Goal: Task Accomplishment & Management: Use online tool/utility

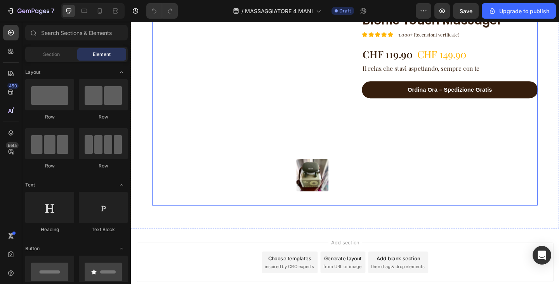
scroll to position [2069, 0]
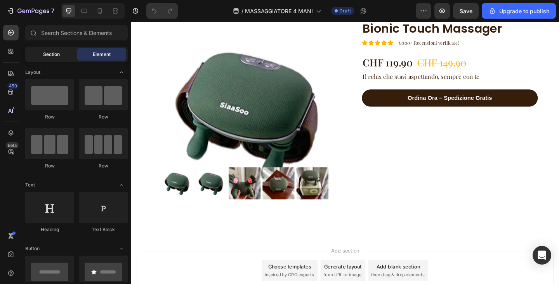
click at [67, 55] on div "Section" at bounding box center [51, 54] width 49 height 12
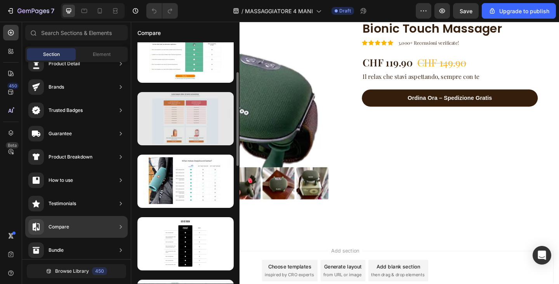
scroll to position [0, 0]
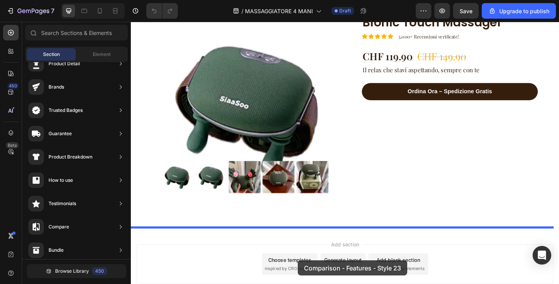
drag, startPoint x: 324, startPoint y: 162, endPoint x: 313, endPoint y: 281, distance: 119.4
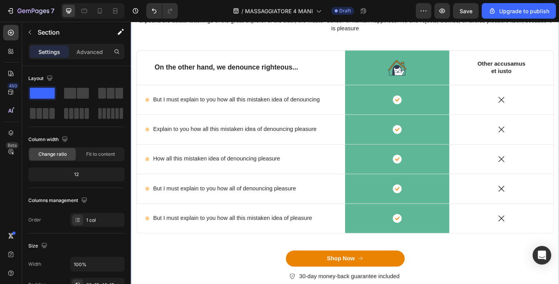
scroll to position [2327, 0]
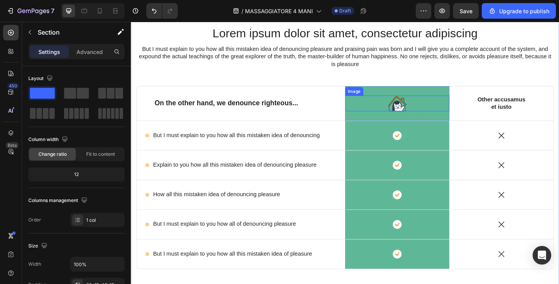
click at [411, 110] on img at bounding box center [421, 110] width 20 height 17
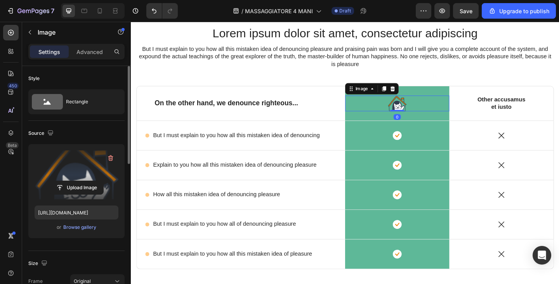
click at [55, 154] on label at bounding box center [77, 174] width 84 height 49
click at [55, 181] on input "file" at bounding box center [77, 187] width 54 height 13
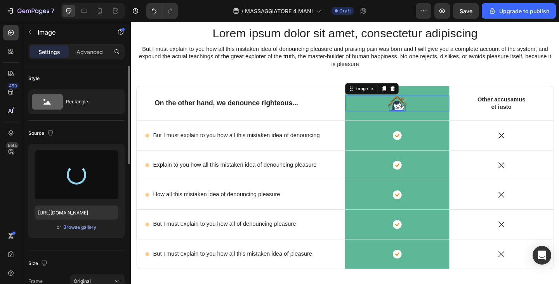
type input "[URL][DOMAIN_NAME]"
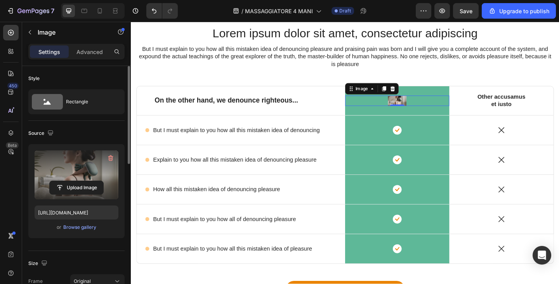
click at [414, 106] on img at bounding box center [421, 108] width 20 height 12
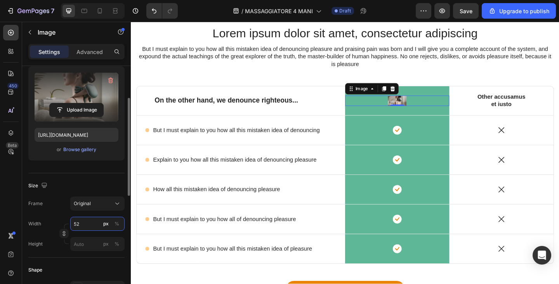
click at [92, 227] on input "52" at bounding box center [97, 224] width 54 height 14
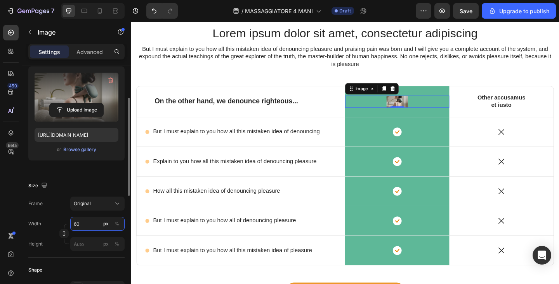
click at [91, 227] on input "60" at bounding box center [97, 224] width 54 height 14
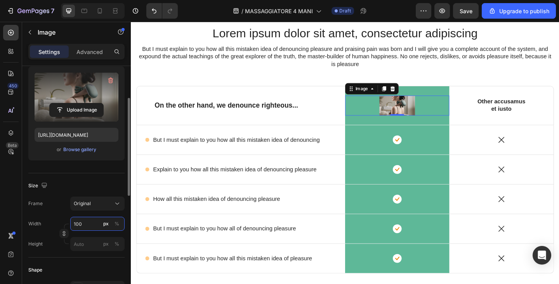
click at [91, 227] on input "100" at bounding box center [97, 224] width 54 height 14
click at [91, 228] on input "100" at bounding box center [97, 224] width 54 height 14
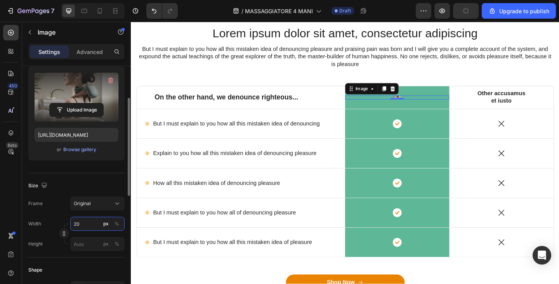
type input "200"
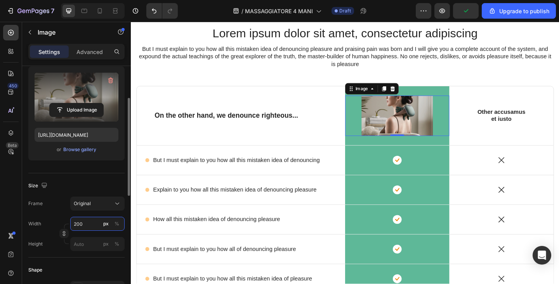
scroll to position [233, 0]
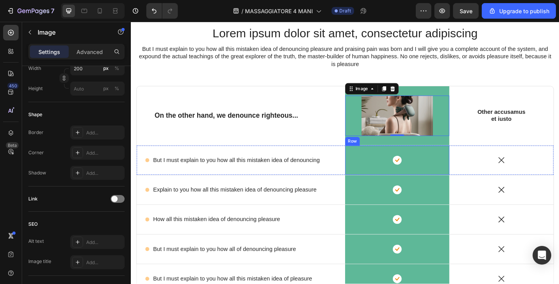
click at [396, 151] on div "Image 0 Row" at bounding box center [420, 124] width 113 height 64
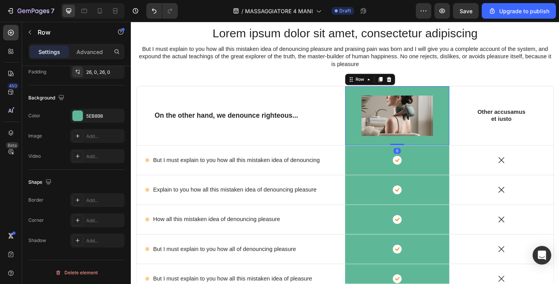
scroll to position [0, 0]
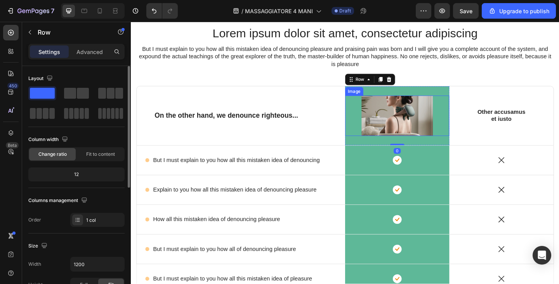
click at [405, 123] on img at bounding box center [421, 124] width 78 height 44
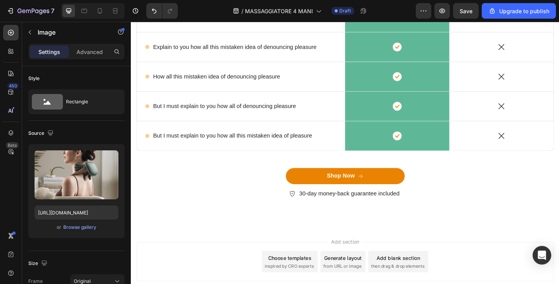
scroll to position [194, 0]
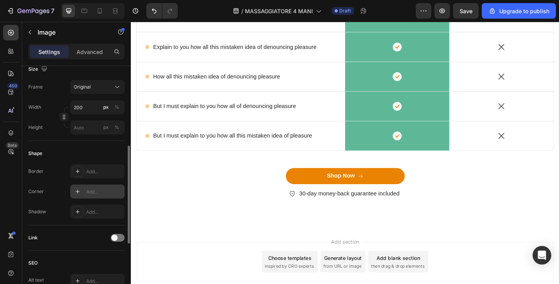
click at [88, 192] on div "Add..." at bounding box center [104, 191] width 37 height 7
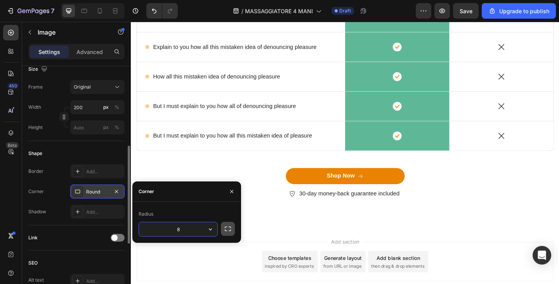
click at [230, 231] on icon "button" at bounding box center [228, 229] width 8 height 8
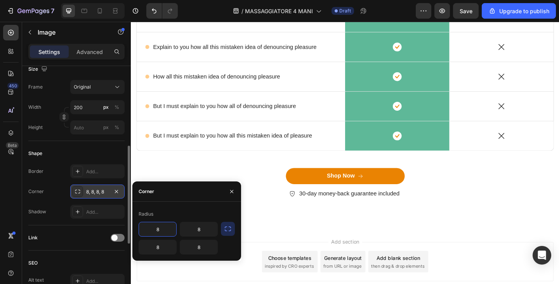
click at [155, 231] on input "8" at bounding box center [157, 229] width 37 height 14
type input "25"
click at [197, 231] on input "8" at bounding box center [198, 229] width 37 height 14
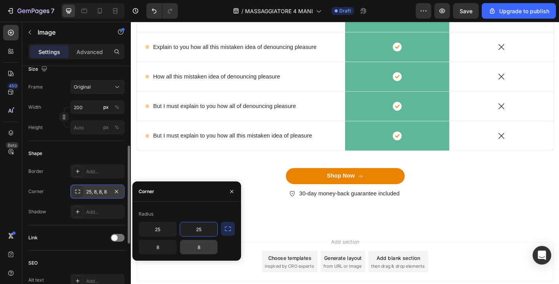
type input "25"
click at [201, 247] on input "8" at bounding box center [198, 247] width 37 height 14
type input "25"
click at [161, 246] on input "8" at bounding box center [157, 247] width 37 height 14
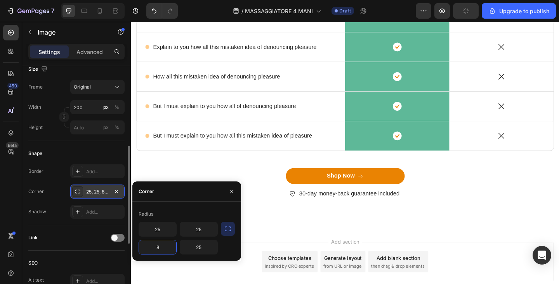
click at [161, 246] on input "8" at bounding box center [157, 247] width 37 height 14
type input "25"
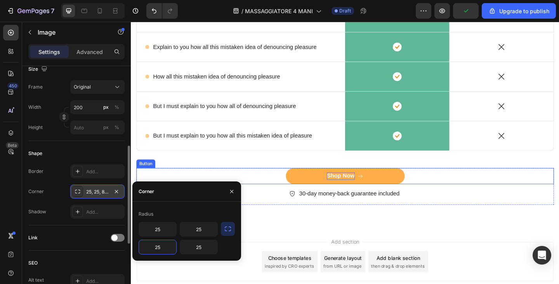
click at [361, 188] on div "Shop Now" at bounding box center [359, 190] width 30 height 8
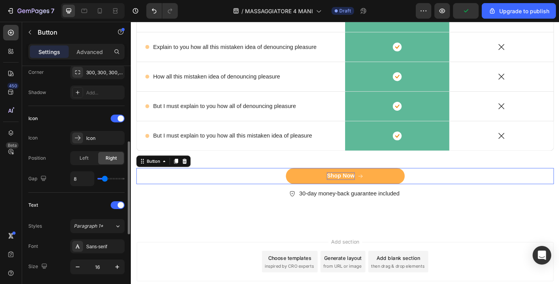
scroll to position [0, 0]
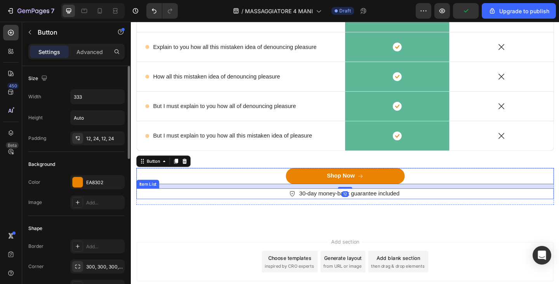
click at [282, 211] on div "30-day money-back guarantee included" at bounding box center [364, 209] width 455 height 12
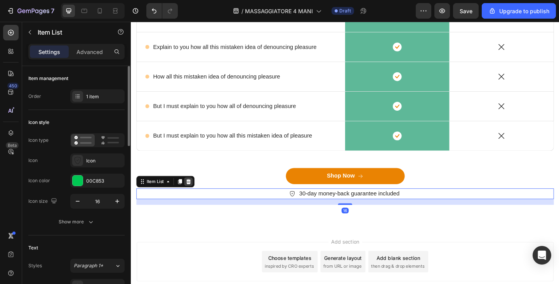
click at [195, 198] on icon at bounding box center [193, 195] width 5 height 5
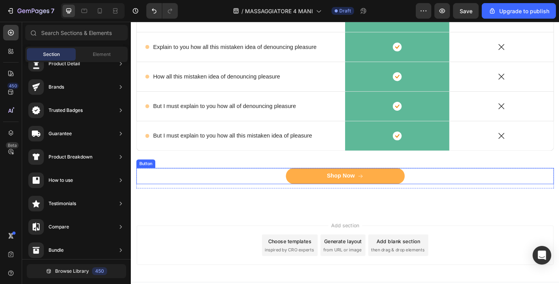
click at [363, 185] on button "Shop Now" at bounding box center [364, 189] width 129 height 17
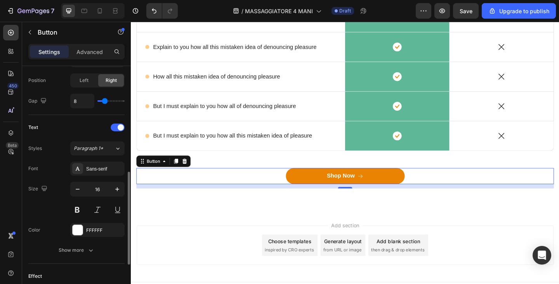
scroll to position [378, 0]
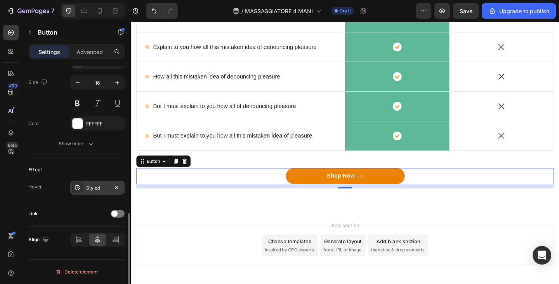
click at [100, 189] on div "Styled" at bounding box center [97, 188] width 23 height 7
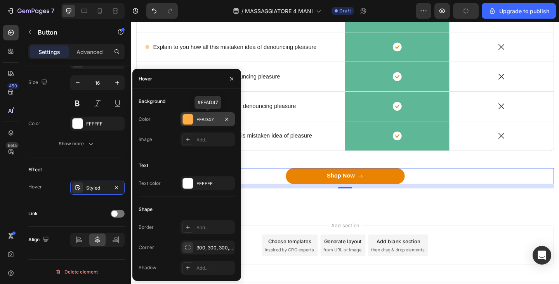
click at [211, 115] on div "FFAD47" at bounding box center [208, 119] width 54 height 14
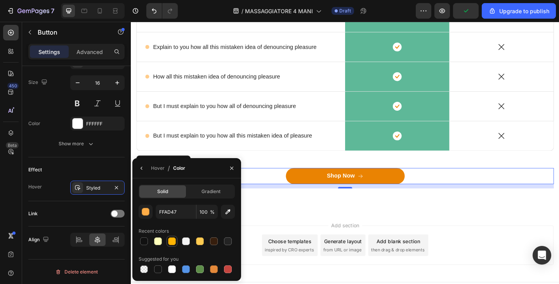
click at [172, 238] on div at bounding box center [172, 241] width 8 height 8
type input "FFB403"
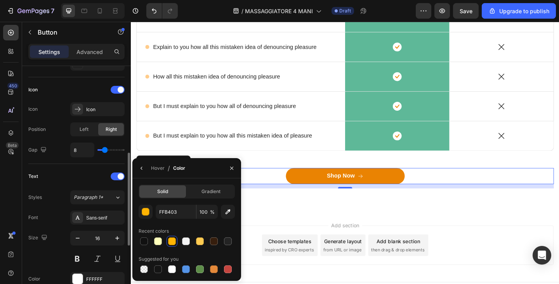
scroll to position [106, 0]
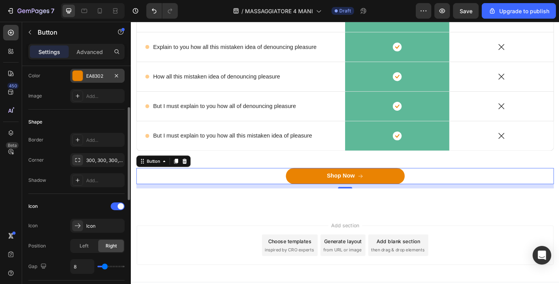
click at [99, 71] on div "EA8302" at bounding box center [97, 76] width 54 height 14
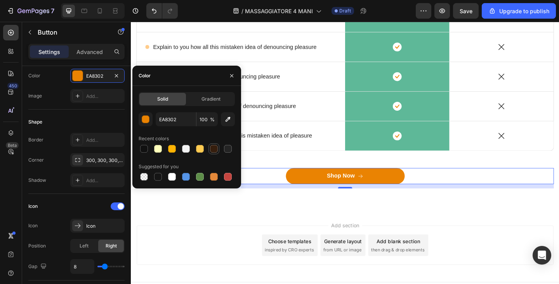
click at [211, 151] on div at bounding box center [214, 149] width 8 height 8
type input "361E0D"
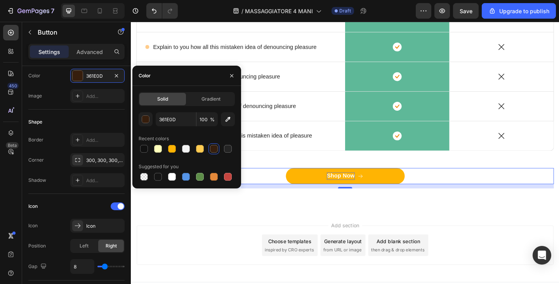
click at [355, 187] on div "Shop Now" at bounding box center [359, 190] width 30 height 8
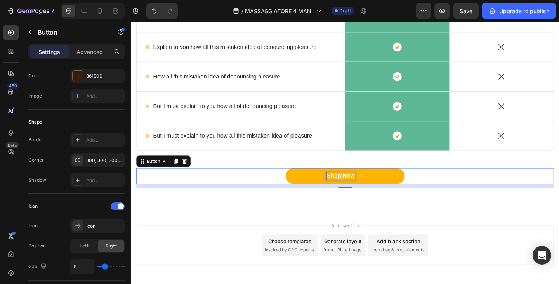
click at [355, 187] on p "Shop Now" at bounding box center [359, 190] width 30 height 8
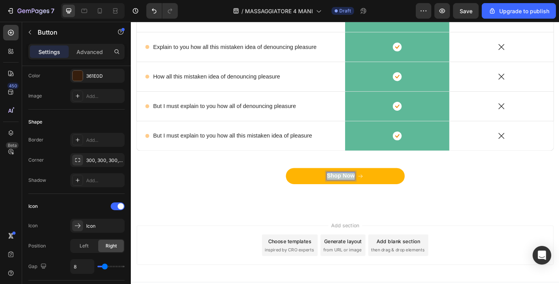
click at [355, 187] on p "Shop Now" at bounding box center [359, 190] width 30 height 8
click at [300, 181] on button "Acquist a" at bounding box center [364, 189] width 129 height 17
click at [300, 181] on button "Acquista" at bounding box center [364, 189] width 129 height 17
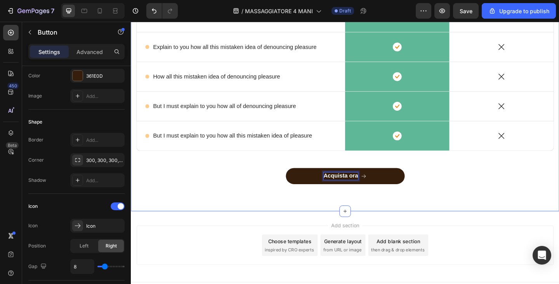
click at [423, 224] on div "Lorem ipsum dolor sit amet, consectetur adipiscing Heading But I must explain t…" at bounding box center [364, 33] width 466 height 389
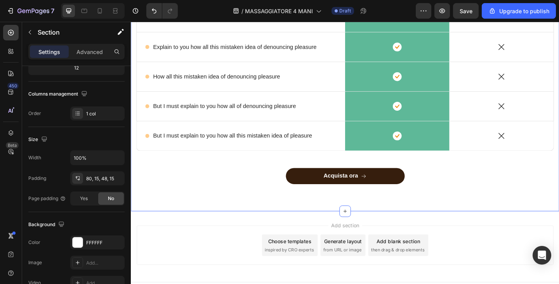
scroll to position [0, 0]
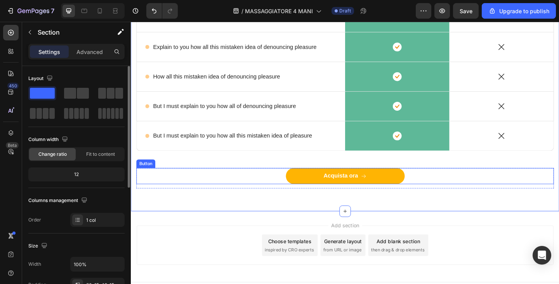
click at [382, 188] on icon "<p>Acquista ora</p>" at bounding box center [384, 190] width 6 height 6
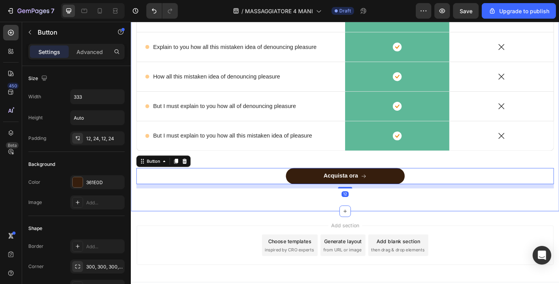
click at [451, 230] on div "Add section Choose templates inspired by CRO experts Generate layout from URL o…" at bounding box center [364, 266] width 466 height 77
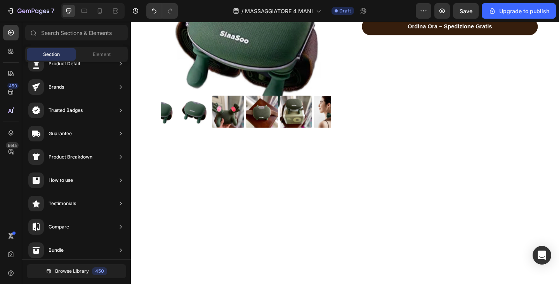
scroll to position [1953, 0]
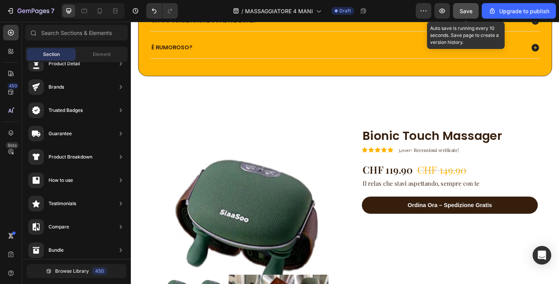
click at [470, 11] on span "Save" at bounding box center [466, 11] width 13 height 7
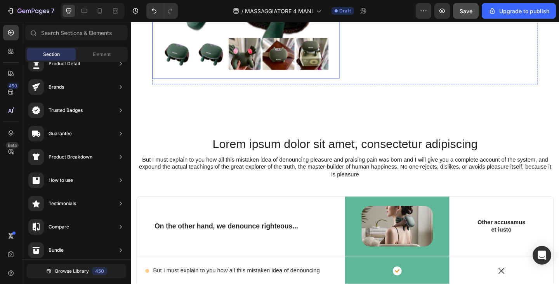
scroll to position [2302, 0]
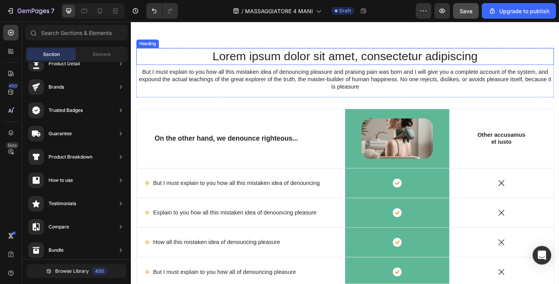
click at [294, 64] on h2 "Lorem ipsum dolor sit amet, consectetur adipiscing" at bounding box center [364, 60] width 455 height 18
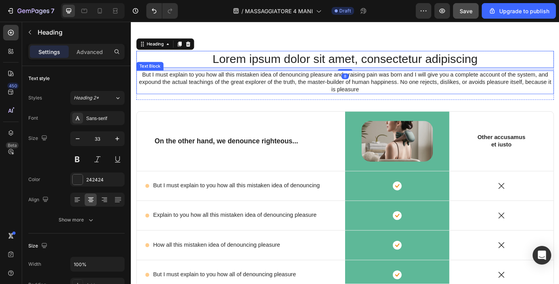
scroll to position [2225, 0]
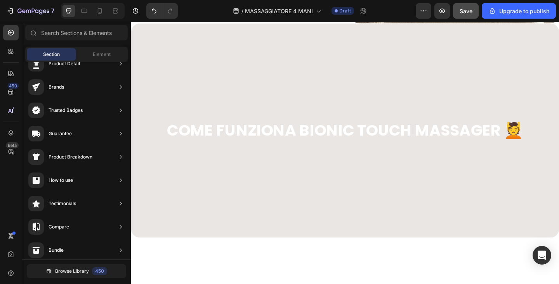
scroll to position [1098, 0]
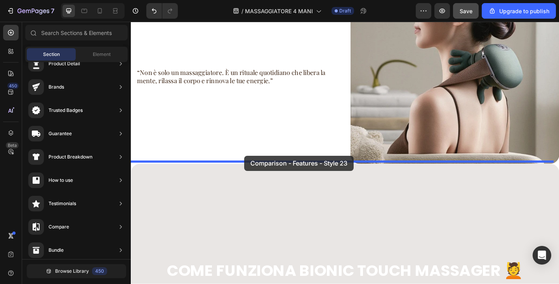
drag, startPoint x: 324, startPoint y: 151, endPoint x: 254, endPoint y: 167, distance: 71.4
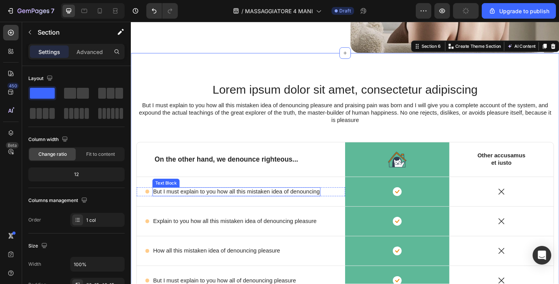
scroll to position [1223, 0]
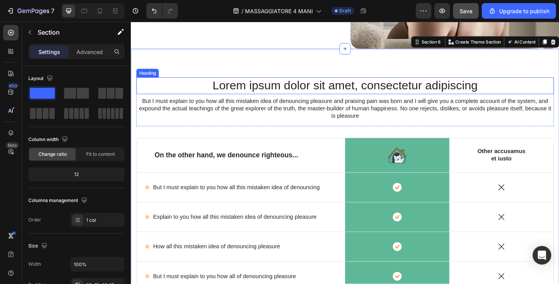
click at [347, 88] on h2 "Lorem ipsum dolor sit amet, consectetur adipiscing" at bounding box center [364, 91] width 455 height 18
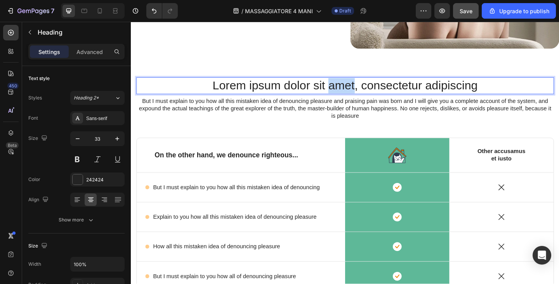
click at [347, 88] on p "Lorem ipsum dolor sit amet, consectetur adipiscing" at bounding box center [364, 91] width 453 height 17
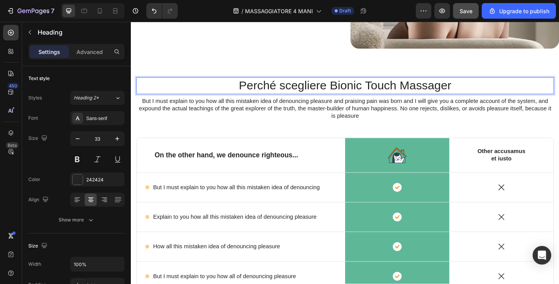
click at [322, 86] on p "Perché scegliere Bionic Touch Massager" at bounding box center [364, 91] width 453 height 17
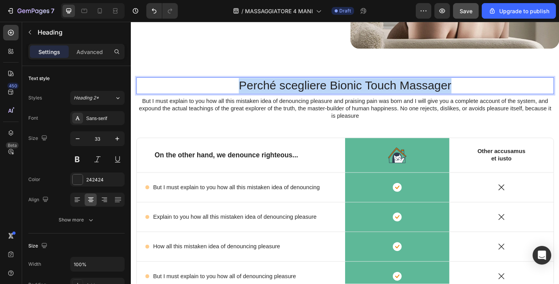
click at [322, 86] on p "Perché scegliere Bionic Touch Massager" at bounding box center [364, 91] width 453 height 17
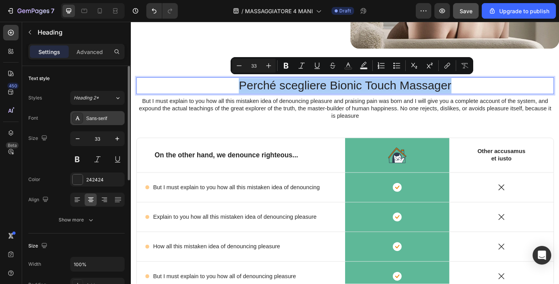
click at [101, 117] on div "Sans-serif" at bounding box center [104, 118] width 37 height 7
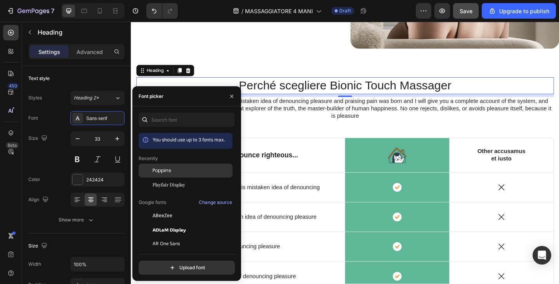
click at [179, 223] on div "Poppins" at bounding box center [186, 230] width 94 height 14
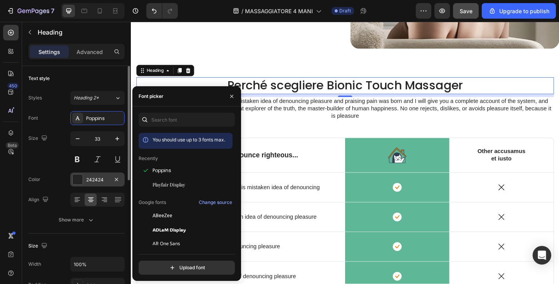
click at [104, 178] on div "242424" at bounding box center [97, 179] width 23 height 7
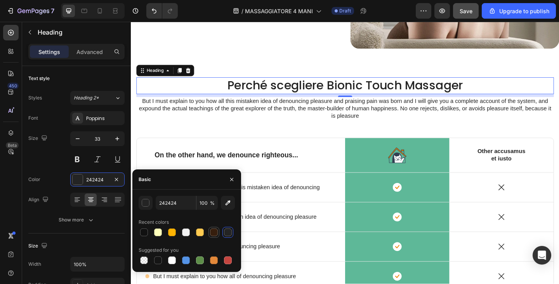
click at [217, 236] on div at bounding box center [213, 232] width 9 height 9
type input "361E0D"
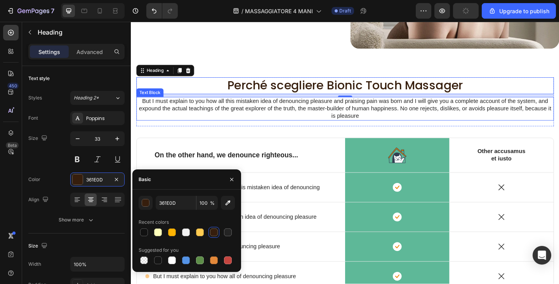
click at [239, 112] on p "But I must explain to you how all this mistaken idea of denouncing pleasure and…" at bounding box center [364, 117] width 453 height 24
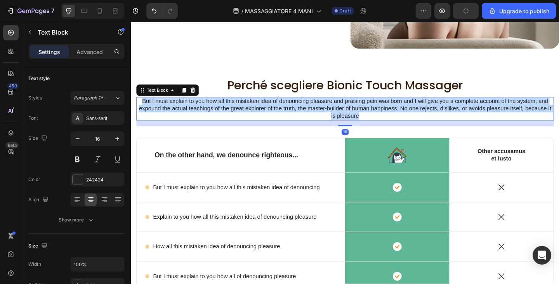
click at [239, 112] on p "But I must explain to you how all this mistaken idea of denouncing pleasure and…" at bounding box center [364, 117] width 453 height 24
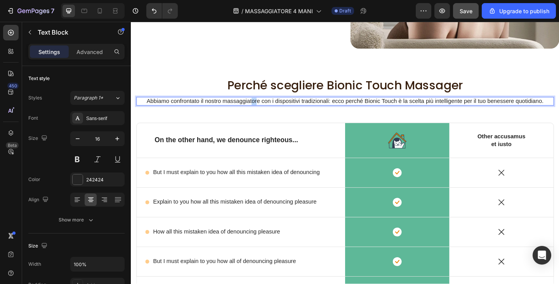
drag, startPoint x: 266, startPoint y: 106, endPoint x: 259, endPoint y: 106, distance: 7.0
click at [259, 106] on p "Abbiamo confrontato il nostro massaggiatore con i dispositivi tradizionali: ecc…" at bounding box center [364, 109] width 453 height 8
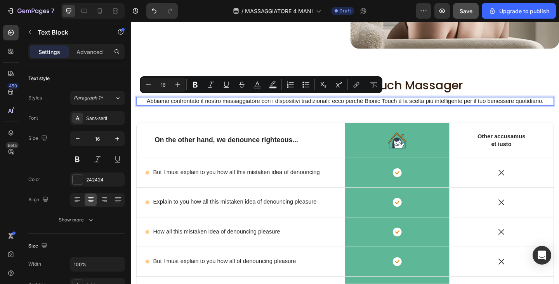
click at [267, 108] on p "Abbiamo confrontato il nostro massaggiatore con i dispositivi tradizionali: ecc…" at bounding box center [364, 109] width 453 height 8
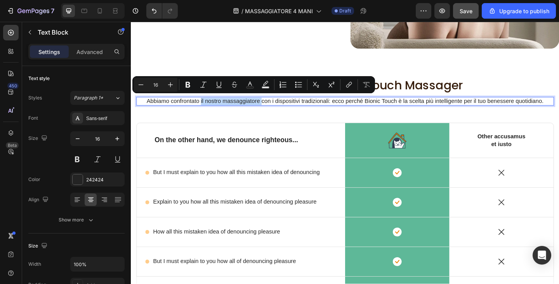
drag, startPoint x: 268, startPoint y: 108, endPoint x: 204, endPoint y: 109, distance: 64.9
click at [204, 109] on p "Abbiamo confrontato il nostro massaggiatore con i dispositivi tradizionali: ecc…" at bounding box center [364, 109] width 453 height 8
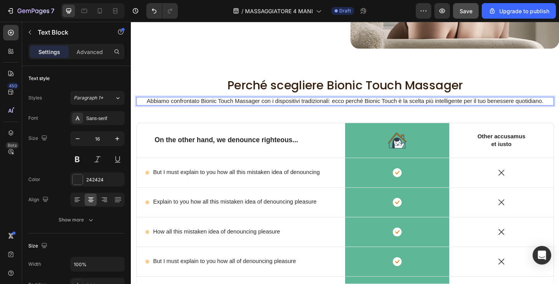
click at [415, 107] on p "Abbiamo confrontato Bionic Touch Massager con i dispositivi tradizionali: ecco …" at bounding box center [364, 109] width 453 height 8
click at [418, 107] on p "Abbiamo confrontato Bionic Touch Massager con i dispositivi tradizionali: ecco …" at bounding box center [364, 109] width 453 height 8
click at [383, 106] on p "Abbiamo confrontato Bionic Touch Massager con i dispositivi tradizionali: ecco …" at bounding box center [364, 109] width 453 height 8
drag, startPoint x: 418, startPoint y: 108, endPoint x: 383, endPoint y: 109, distance: 34.6
click at [383, 109] on p "Abbiamo confrontato Bionic Touch Massager con i dispositivi tradizionali: ecco …" at bounding box center [364, 109] width 453 height 8
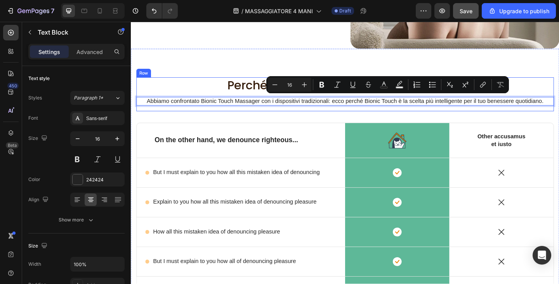
click at [352, 105] on p "Abbiamo confrontato Bionic Touch Massager con i dispositivi tradizionali: ecco …" at bounding box center [364, 109] width 453 height 8
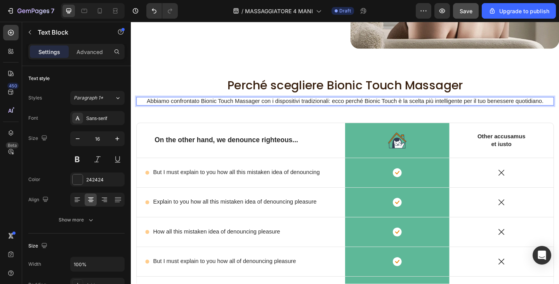
click at [359, 107] on p "Abbiamo confrontato Bionic Touch Massager con i dispositivi tradizionali: ecco …" at bounding box center [364, 109] width 453 height 8
click at [387, 106] on p "Abbiamo confrontato Bionic Touch Massager con i dispositivi tradizionali: ecco …" at bounding box center [364, 109] width 453 height 8
click at [399, 107] on p "Abbiamo confrontato Bionic Touch Massager con i dispositivi tradizionali: ecco …" at bounding box center [364, 109] width 453 height 8
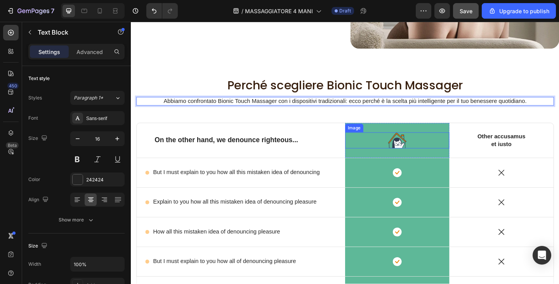
click at [412, 150] on img at bounding box center [421, 150] width 20 height 17
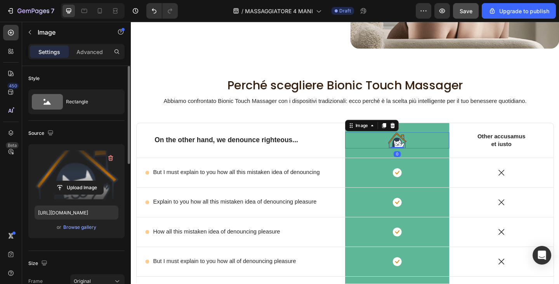
click at [57, 169] on label at bounding box center [77, 174] width 84 height 49
click at [57, 181] on input "file" at bounding box center [77, 187] width 54 height 13
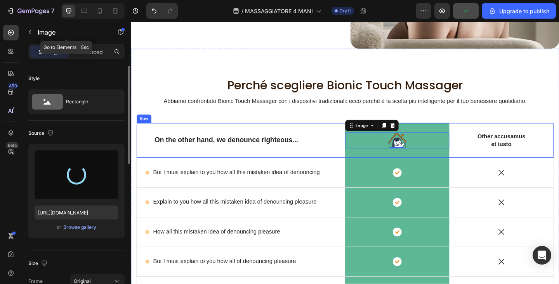
type input "[URL][DOMAIN_NAME]"
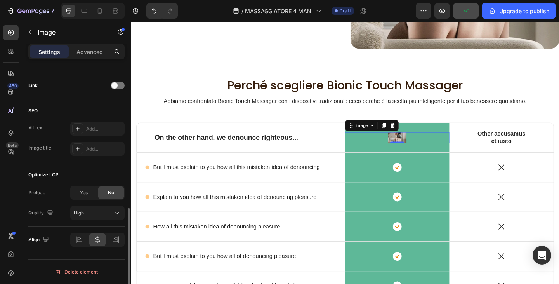
scroll to position [152, 0]
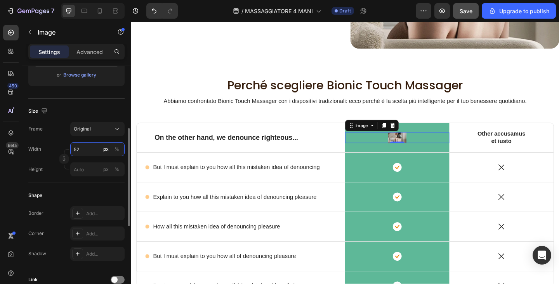
click at [87, 146] on input "52" at bounding box center [97, 149] width 54 height 14
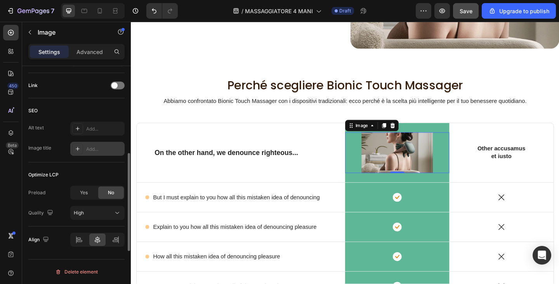
scroll to position [269, 0]
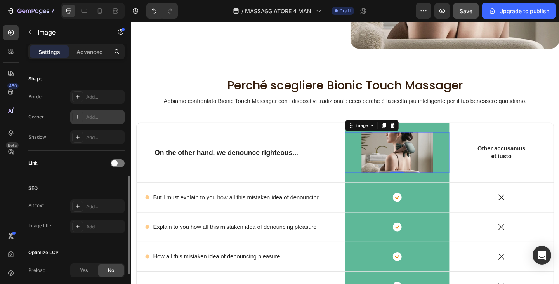
type input "200"
click at [87, 115] on div "Add..." at bounding box center [104, 117] width 37 height 7
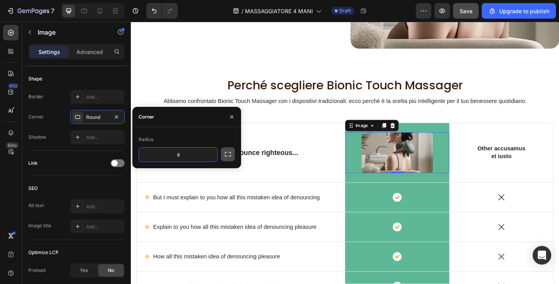
click at [228, 158] on icon "button" at bounding box center [228, 154] width 8 height 8
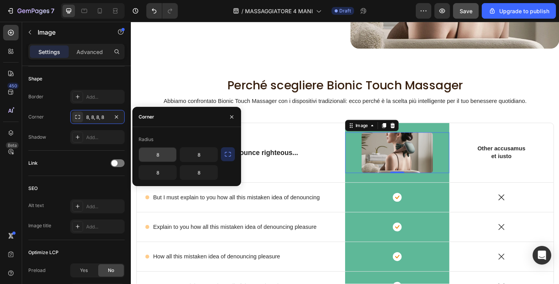
click at [163, 152] on input "8" at bounding box center [157, 155] width 37 height 14
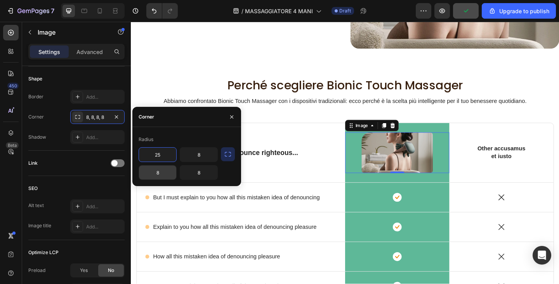
type input "25"
click at [166, 178] on input "8" at bounding box center [157, 172] width 37 height 14
type input "25"
click at [207, 158] on input "8" at bounding box center [198, 155] width 37 height 14
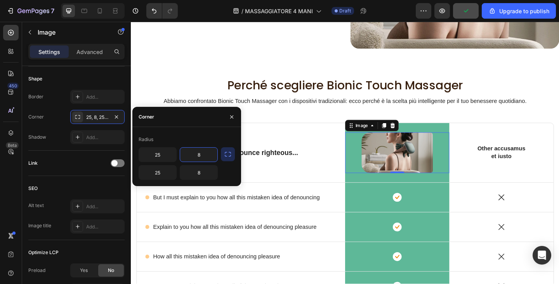
click at [207, 158] on input "8" at bounding box center [198, 155] width 37 height 14
type input "25"
click at [206, 175] on input "8" at bounding box center [198, 172] width 37 height 14
type input "25"
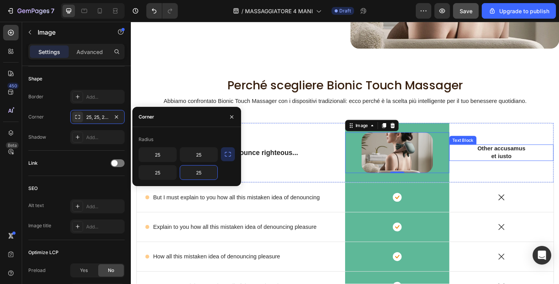
click at [533, 165] on p "Other accusamus et iusto" at bounding box center [534, 164] width 56 height 16
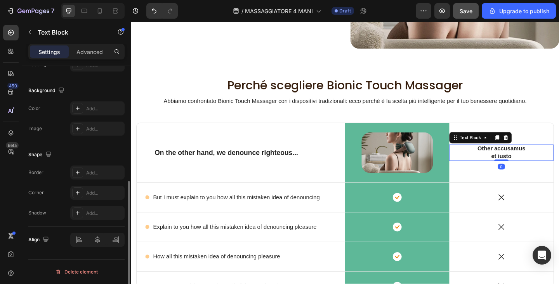
scroll to position [0, 0]
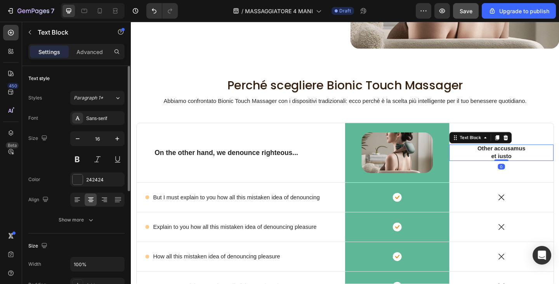
click at [533, 165] on p "Other accusamus et iusto" at bounding box center [534, 164] width 56 height 16
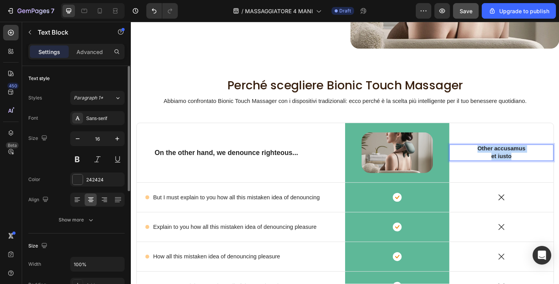
click at [533, 165] on p "Other accusamus et iusto" at bounding box center [534, 164] width 56 height 16
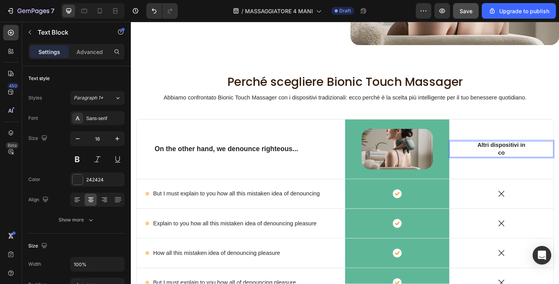
scroll to position [1223, 0]
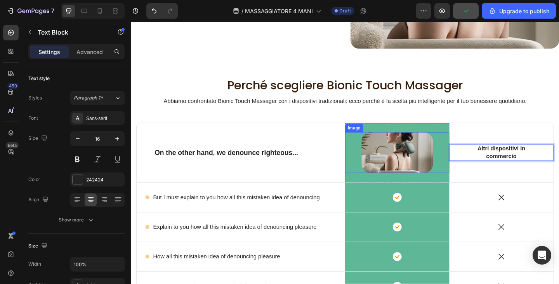
click at [427, 166] on img at bounding box center [421, 164] width 78 height 44
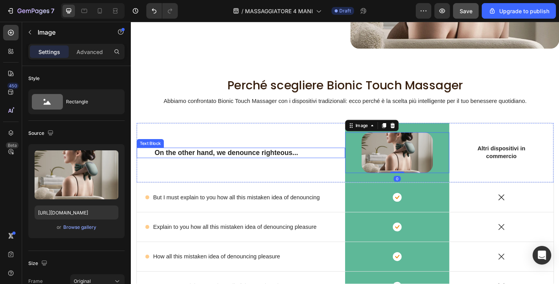
click at [256, 165] on p "On the other hand, we denounce righteous..." at bounding box center [251, 165] width 188 height 10
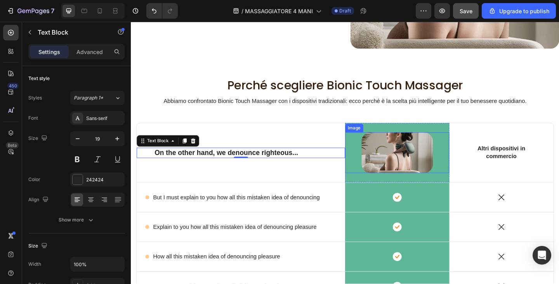
click at [410, 160] on img at bounding box center [421, 164] width 78 height 44
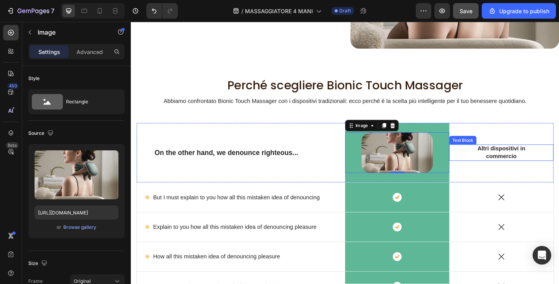
click at [509, 159] on p "Altri dispositivi in commercio" at bounding box center [534, 164] width 56 height 16
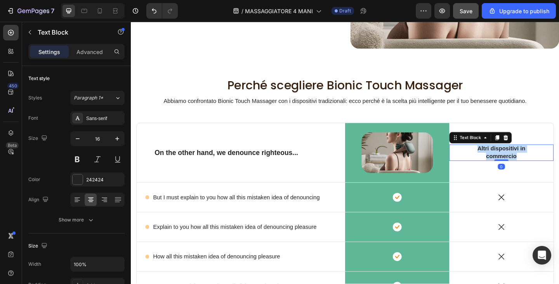
click at [509, 159] on p "Altri dispositivi in commercio" at bounding box center [534, 164] width 56 height 16
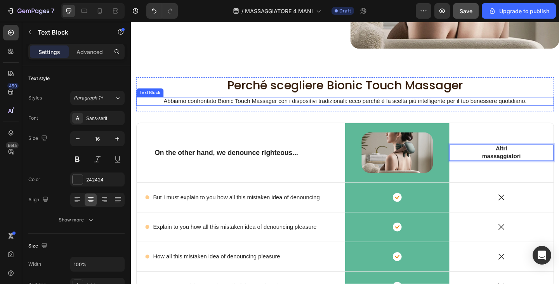
click at [270, 105] on p "Abbiamo confrontato Bionic Touch Massager con i dispositivi tradizionali: ecco …" at bounding box center [364, 109] width 453 height 8
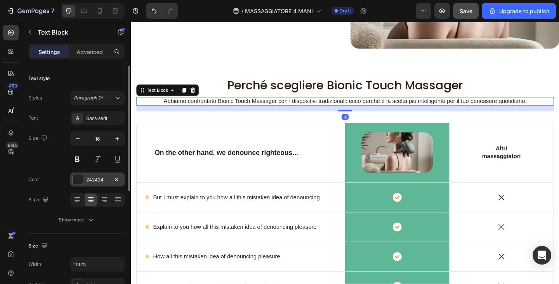
click at [93, 183] on div "242424" at bounding box center [97, 179] width 23 height 7
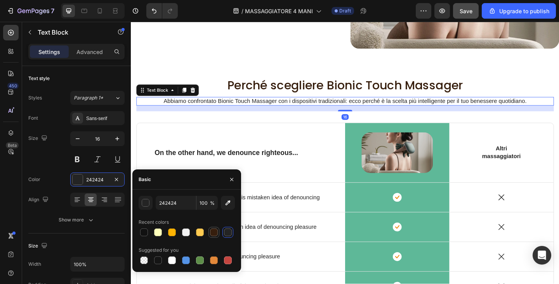
click at [214, 234] on div at bounding box center [214, 232] width 8 height 8
type input "361E0D"
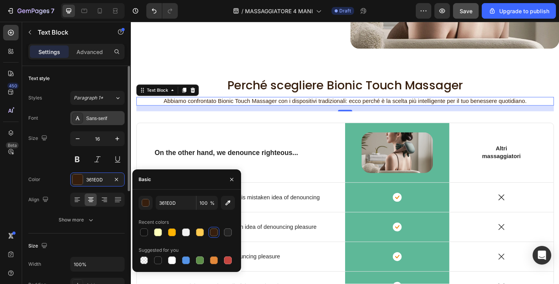
click at [95, 122] on div "Sans-serif" at bounding box center [97, 118] width 54 height 14
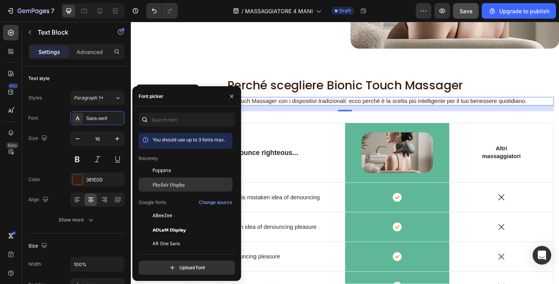
click at [188, 187] on div "Playfair Display" at bounding box center [192, 184] width 78 height 7
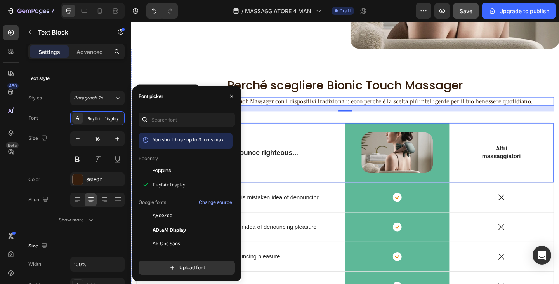
click at [285, 163] on p "On the other hand, we denounce righteous..." at bounding box center [251, 165] width 188 height 10
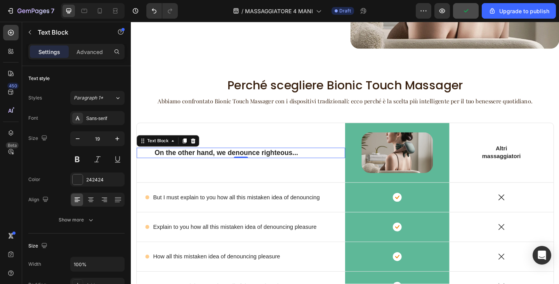
click at [219, 163] on p "On the other hand, we denounce righteous..." at bounding box center [251, 165] width 188 height 10
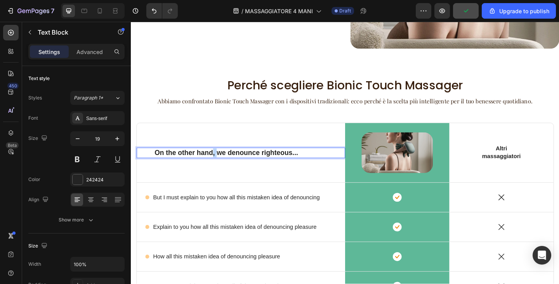
click at [219, 163] on p "On the other hand, we denounce righteous..." at bounding box center [251, 165] width 188 height 10
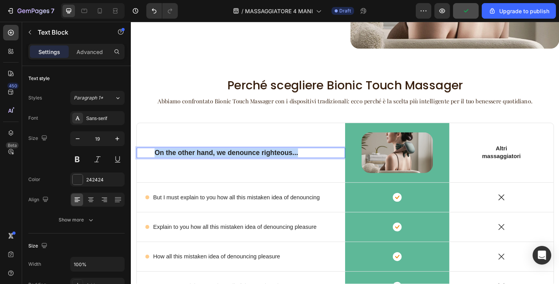
click at [219, 163] on p "On the other hand, we denounce righteous..." at bounding box center [251, 165] width 188 height 10
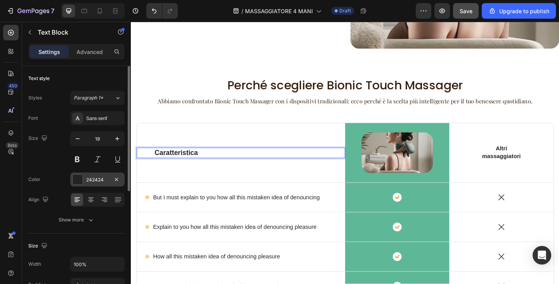
click at [98, 178] on div "242424" at bounding box center [97, 179] width 23 height 7
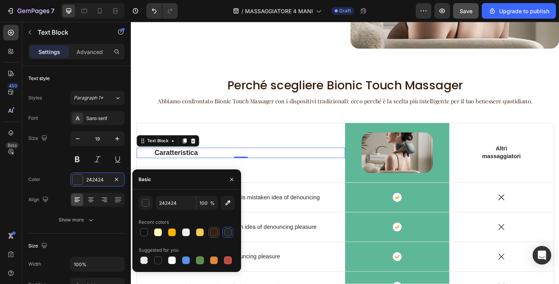
click at [213, 229] on div at bounding box center [214, 232] width 8 height 8
type input "361E0D"
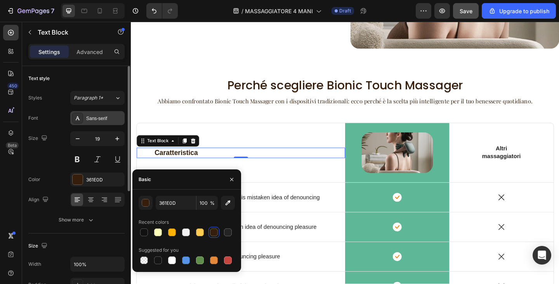
click at [93, 122] on div "Sans-serif" at bounding box center [97, 118] width 54 height 14
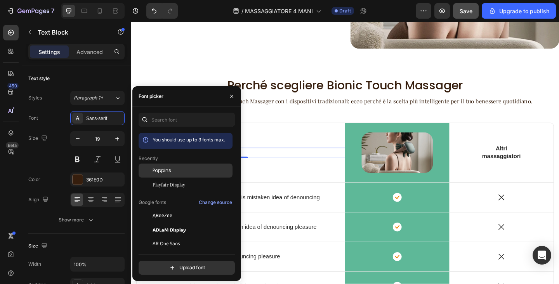
click at [174, 223] on div "Poppins" at bounding box center [186, 230] width 94 height 14
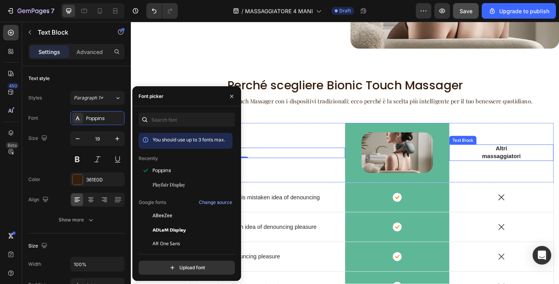
click at [516, 165] on p "Altri massaggiatori" at bounding box center [534, 164] width 56 height 16
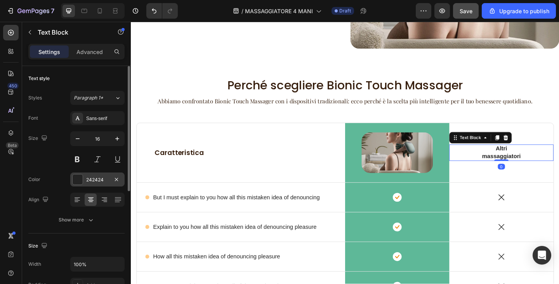
click at [93, 175] on div "242424" at bounding box center [97, 179] width 54 height 14
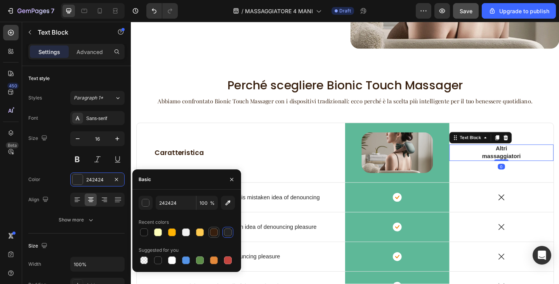
click at [212, 230] on div at bounding box center [214, 232] width 8 height 8
type input "361E0D"
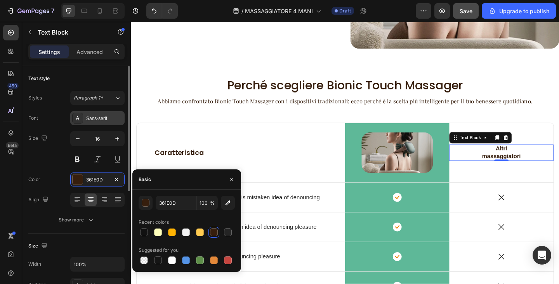
click at [103, 121] on div "Sans-serif" at bounding box center [104, 118] width 37 height 7
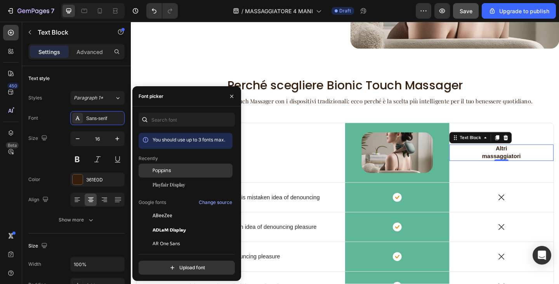
click at [172, 170] on div "Poppins" at bounding box center [192, 170] width 78 height 7
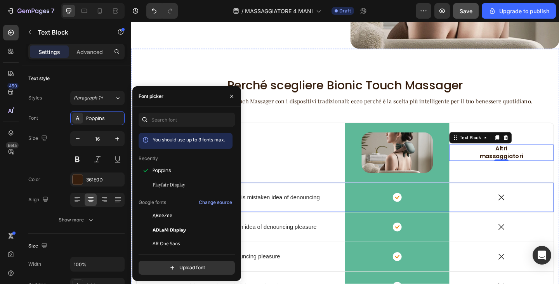
click at [346, 203] on div "Icon But I must explain to you how all this mistaken idea of denouncing Text Bl…" at bounding box center [250, 213] width 227 height 32
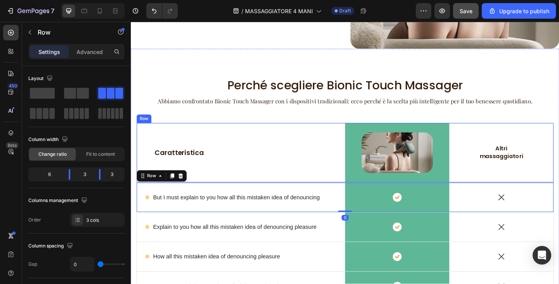
scroll to position [1340, 0]
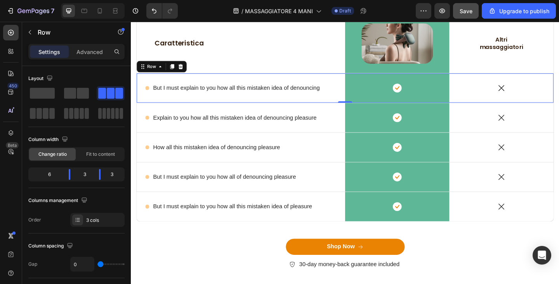
click at [197, 99] on div "Icon But I must explain to you how all this mistaken idea of denouncing Text Bl…" at bounding box center [250, 94] width 227 height 32
click at [195, 96] on p "But I must explain to you how all this mistaken idea of denouncing" at bounding box center [245, 94] width 181 height 8
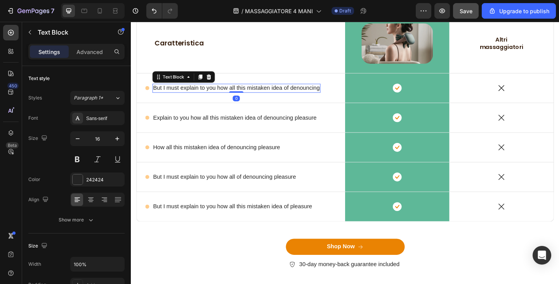
click at [195, 96] on p "But I must explain to you how all this mistaken idea of denouncing" at bounding box center [245, 94] width 181 height 8
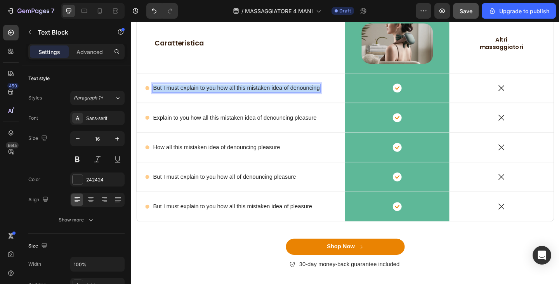
click at [195, 96] on p "But I must explain to you how all this mistaken idea of denouncing" at bounding box center [245, 94] width 181 height 8
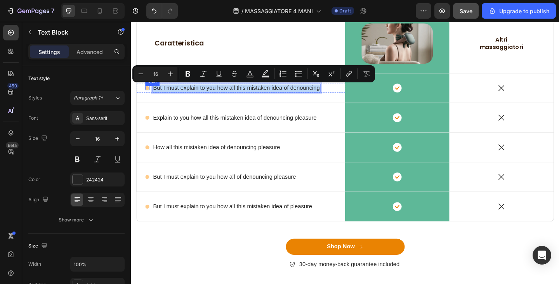
click at [148, 93] on circle at bounding box center [148, 94] width 4 height 4
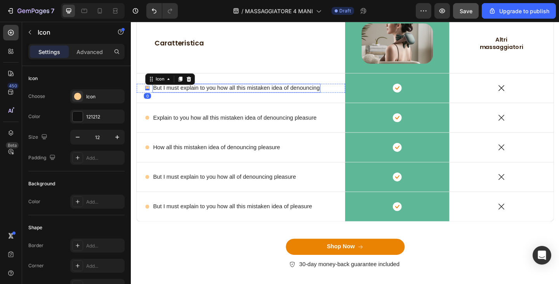
click at [171, 92] on p "But I must explain to you how all this mistaken idea of denouncing" at bounding box center [245, 94] width 181 height 8
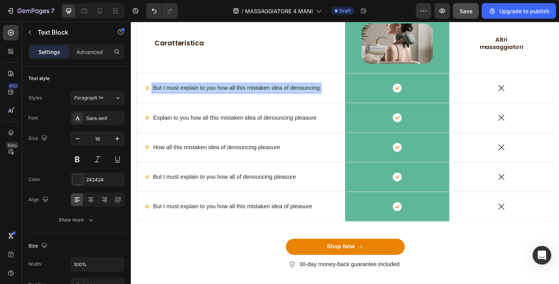
click at [171, 92] on p "But I must explain to you how all this mistaken idea of denouncing" at bounding box center [245, 94] width 181 height 8
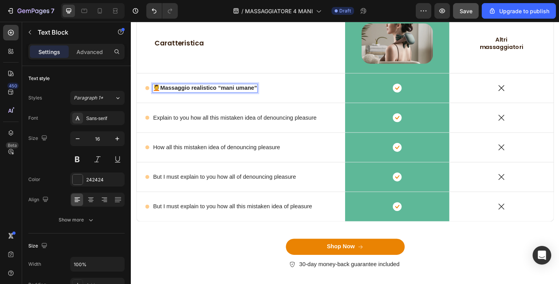
click at [164, 94] on p "💆 Massaggio realistico “mani umane”" at bounding box center [211, 94] width 113 height 8
click at [148, 93] on circle at bounding box center [148, 94] width 4 height 4
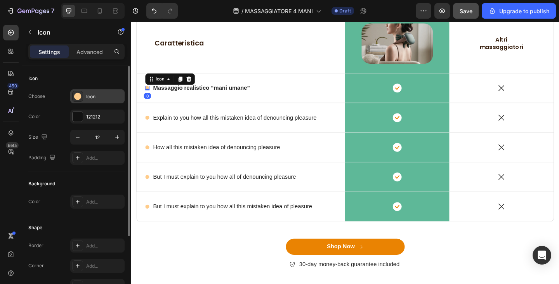
click at [101, 96] on div "Icon" at bounding box center [104, 96] width 37 height 7
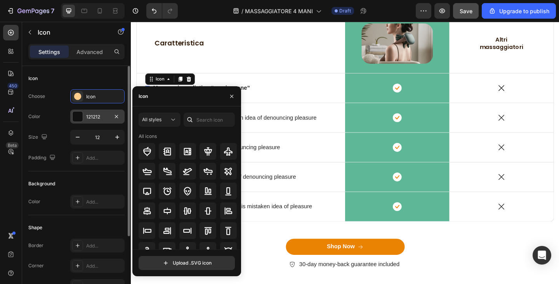
click at [93, 119] on div "121212" at bounding box center [97, 116] width 23 height 7
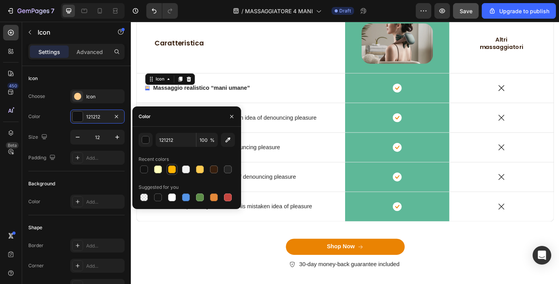
click at [171, 170] on div at bounding box center [172, 169] width 8 height 8
type input "FFB403"
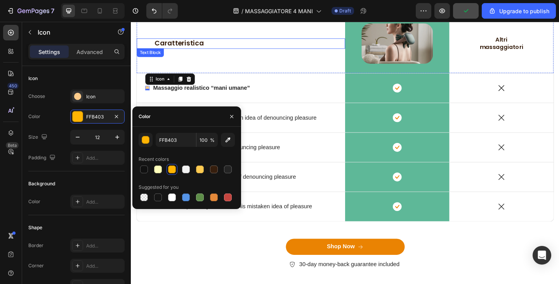
click at [156, 41] on div "Caratteristica" at bounding box center [251, 45] width 190 height 11
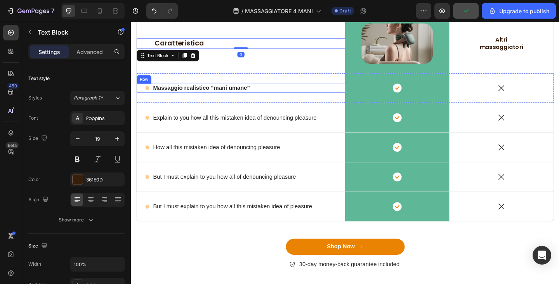
click at [148, 97] on div "Icon" at bounding box center [148, 94] width 5 height 10
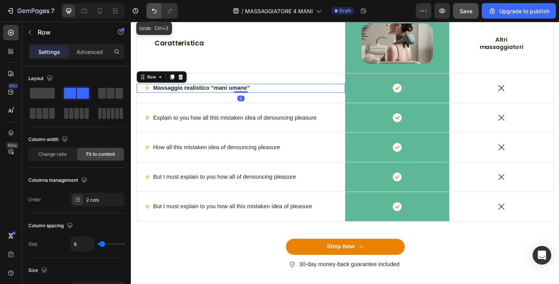
click at [151, 9] on icon "Undo/Redo" at bounding box center [154, 11] width 8 height 8
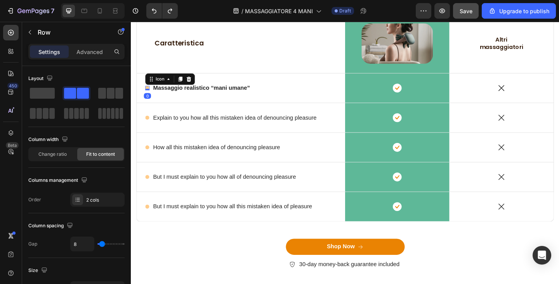
click at [149, 94] on circle at bounding box center [148, 94] width 4 height 4
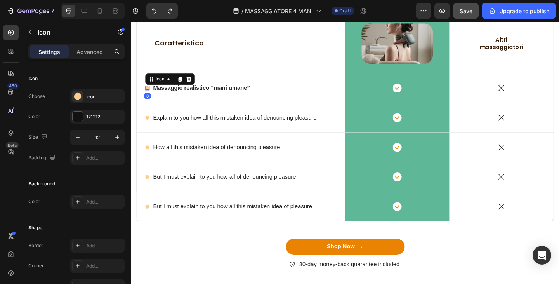
click at [149, 94] on circle at bounding box center [148, 94] width 4 height 4
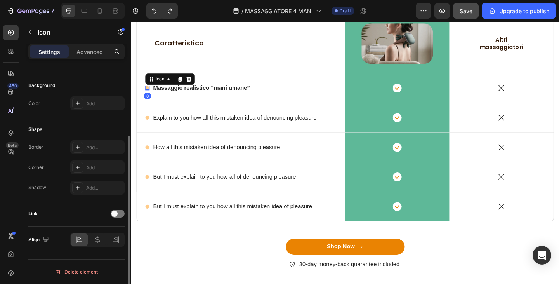
scroll to position [0, 0]
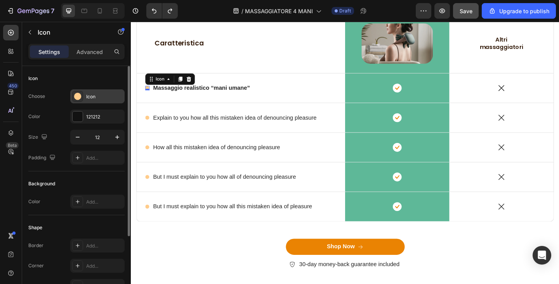
click at [91, 94] on div "Icon" at bounding box center [104, 96] width 37 height 7
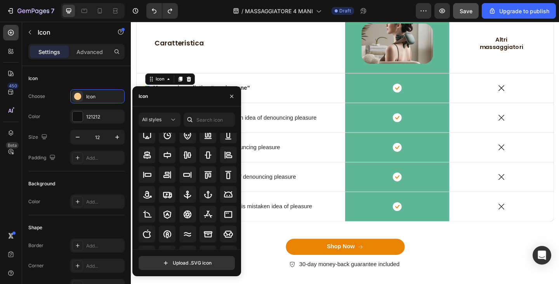
scroll to position [52, 0]
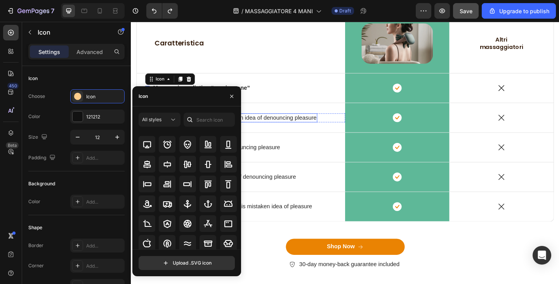
click at [279, 131] on div "Explain to you how all this mistaken idea of denouncing pleasure" at bounding box center [243, 127] width 179 height 10
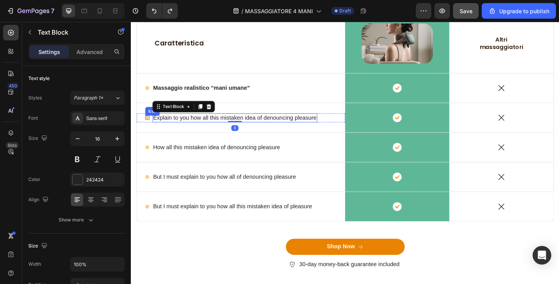
click at [148, 125] on circle at bounding box center [148, 126] width 4 height 4
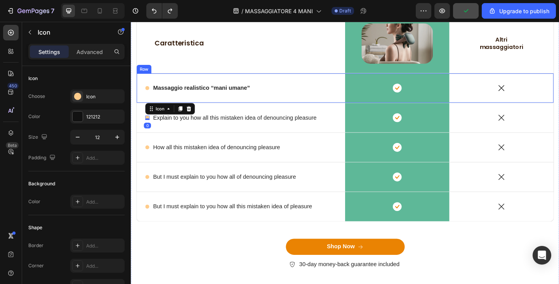
click at [149, 97] on div "Icon" at bounding box center [148, 94] width 5 height 10
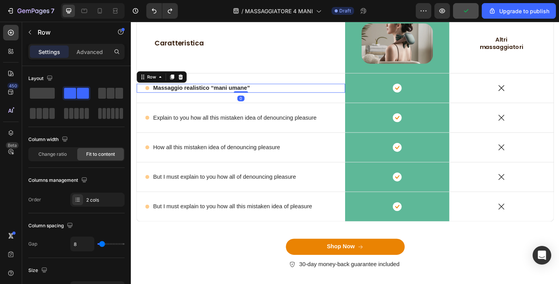
click at [147, 94] on circle at bounding box center [148, 94] width 4 height 4
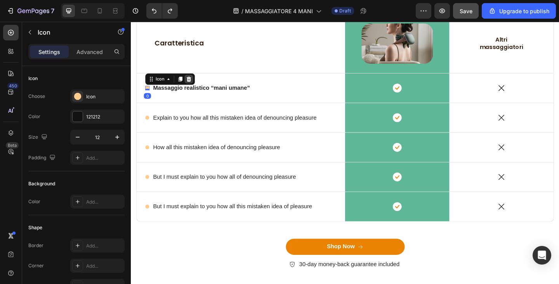
click at [190, 87] on div at bounding box center [193, 84] width 9 height 9
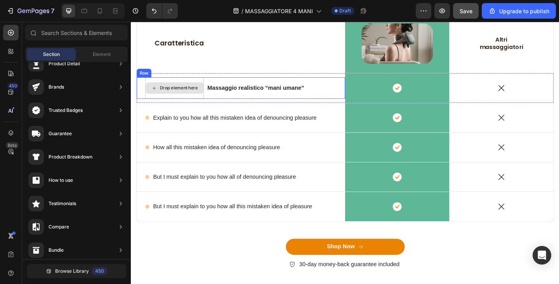
click at [179, 101] on div "Drop element here" at bounding box center [178, 93] width 64 height 23
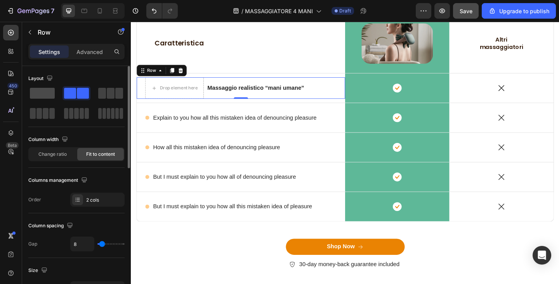
click at [50, 94] on span at bounding box center [42, 93] width 25 height 11
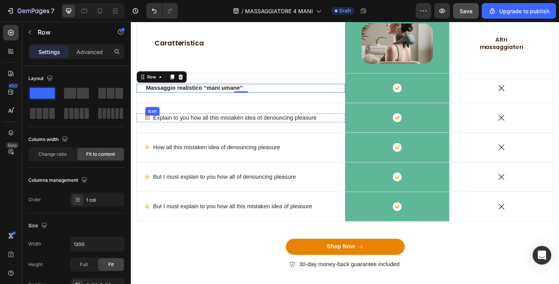
click at [149, 126] on circle at bounding box center [148, 126] width 4 height 4
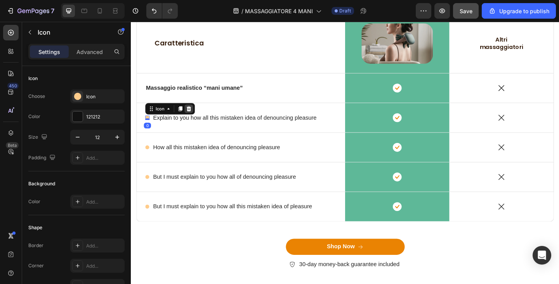
click at [194, 115] on icon at bounding box center [194, 116] width 6 height 6
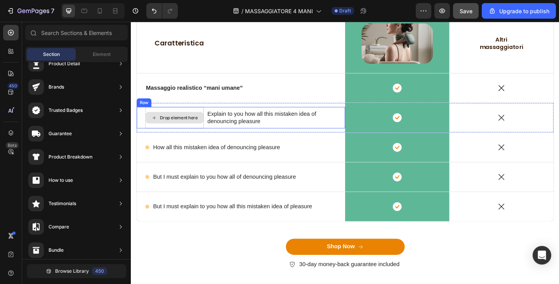
click at [199, 116] on div "Drop element here" at bounding box center [178, 126] width 64 height 23
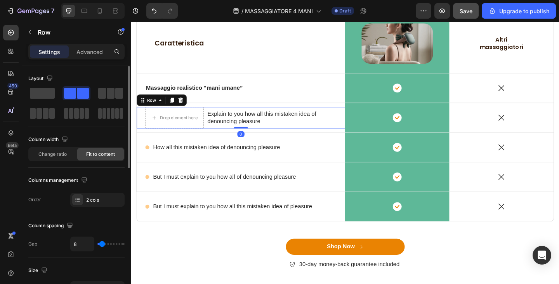
click at [50, 91] on span at bounding box center [42, 93] width 25 height 11
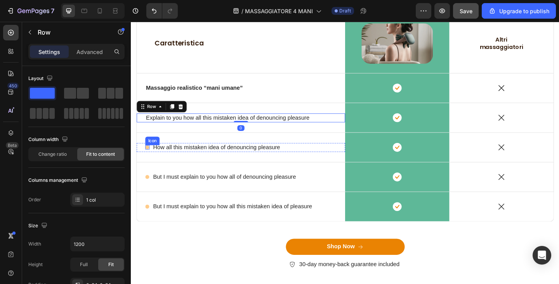
click at [149, 158] on circle at bounding box center [148, 159] width 4 height 4
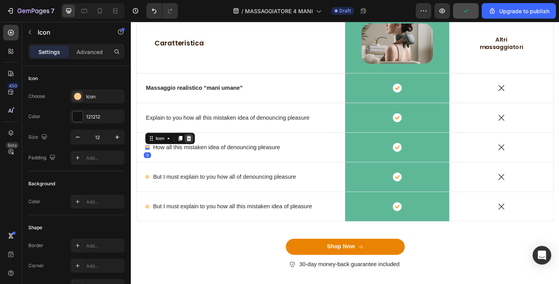
click at [192, 146] on icon at bounding box center [194, 149] width 6 height 6
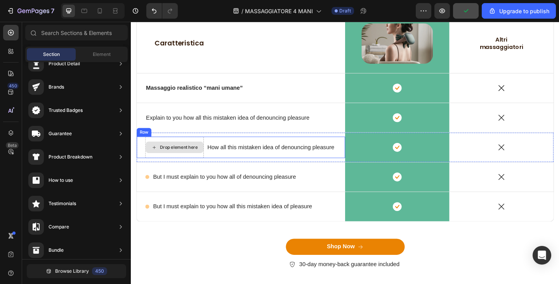
click at [195, 146] on div "Drop element here How all this mistaken idea of denouncing pleasure Text Block …" at bounding box center [250, 159] width 227 height 32
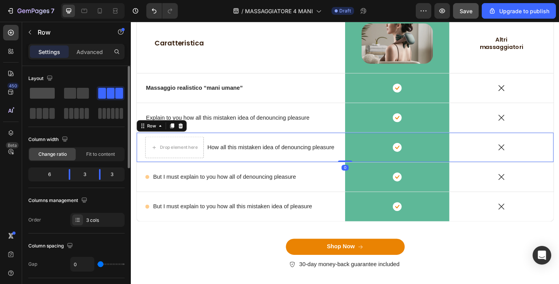
click at [50, 95] on span at bounding box center [42, 93] width 25 height 11
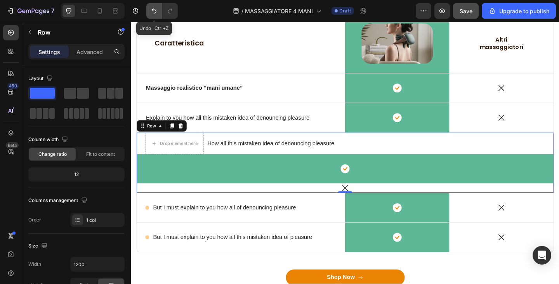
click at [155, 7] on icon "Undo/Redo" at bounding box center [154, 11] width 8 height 8
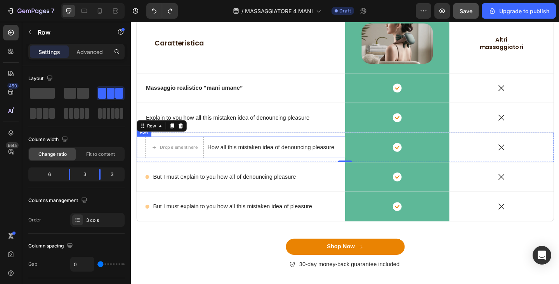
click at [218, 167] on div "How all this mistaken idea of denouncing pleasure Text Block" at bounding box center [283, 158] width 140 height 23
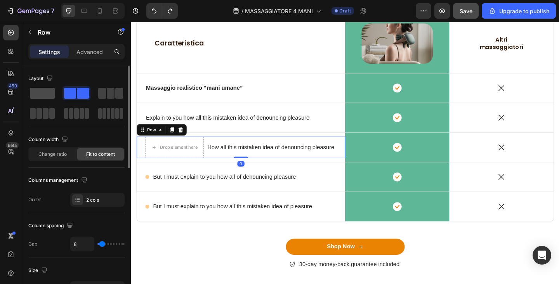
click at [37, 92] on span at bounding box center [42, 93] width 25 height 11
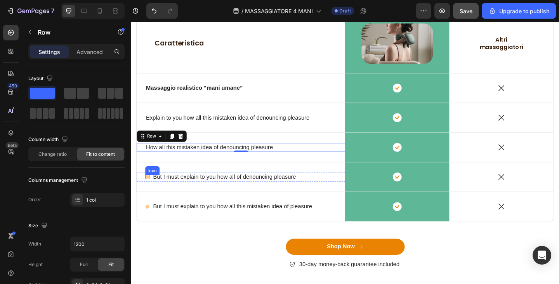
click at [149, 190] on circle at bounding box center [148, 191] width 4 height 4
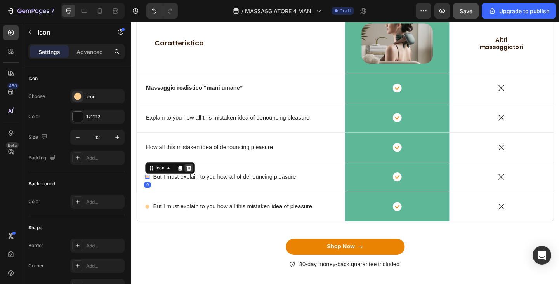
click at [192, 183] on icon at bounding box center [194, 180] width 5 height 5
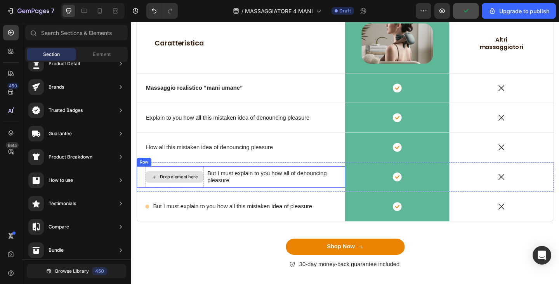
click at [189, 183] on div "Drop element here" at bounding box center [178, 190] width 64 height 23
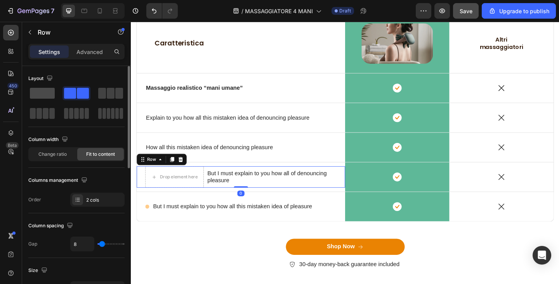
click at [63, 87] on div at bounding box center [77, 93] width 28 height 14
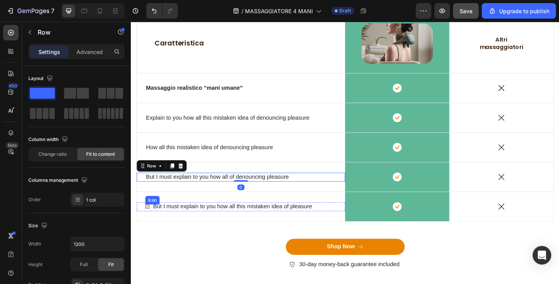
click at [150, 224] on circle at bounding box center [148, 223] width 4 height 4
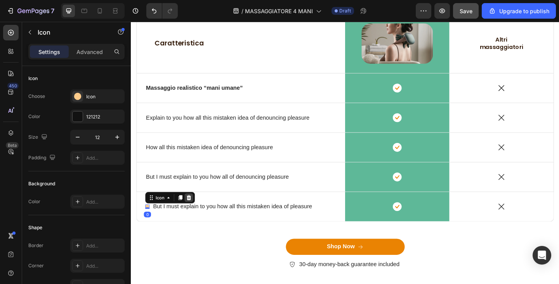
click at [193, 210] on icon at bounding box center [194, 213] width 6 height 6
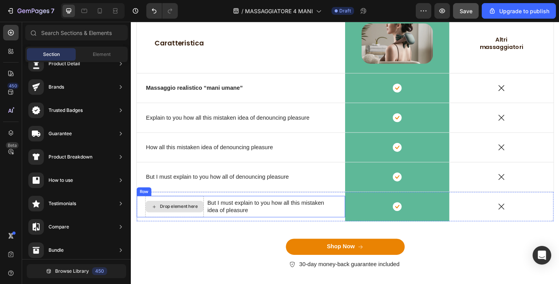
click at [183, 212] on div "Drop element here" at bounding box center [178, 222] width 64 height 23
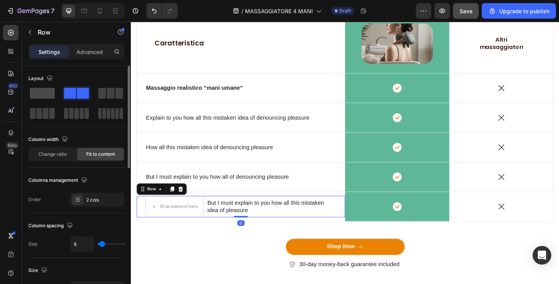
click at [42, 95] on span at bounding box center [42, 93] width 25 height 11
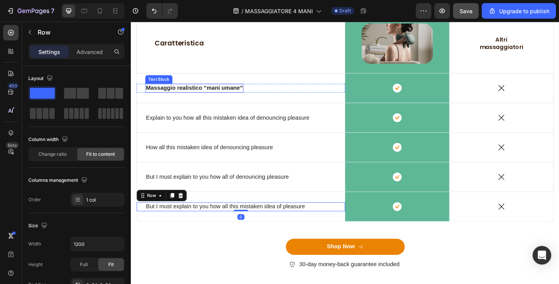
click at [204, 97] on strong "Massaggio realistico “mani umane”" at bounding box center [199, 94] width 105 height 7
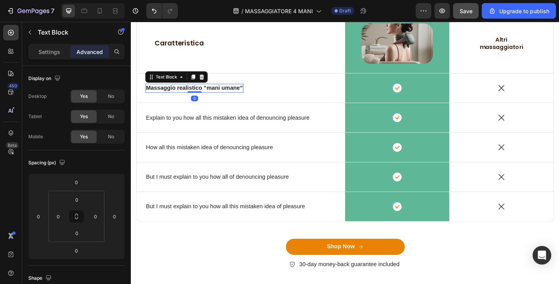
click at [205, 92] on strong "Massaggio realistico “mani umane”" at bounding box center [199, 94] width 105 height 7
click at [33, 49] on div "Settings" at bounding box center [49, 51] width 39 height 12
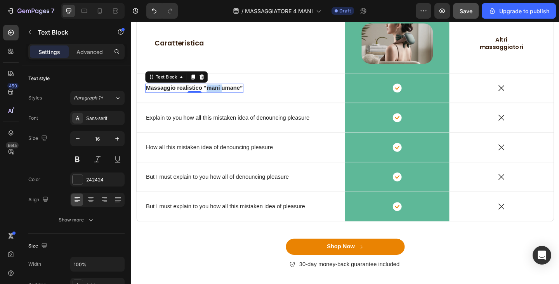
click at [213, 92] on strong "Massaggio realistico “mani umane”" at bounding box center [199, 94] width 105 height 7
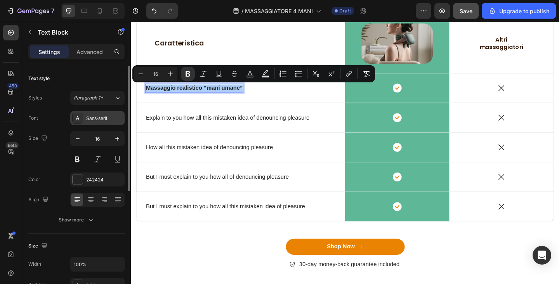
click at [97, 113] on div "Sans-serif" at bounding box center [97, 118] width 54 height 14
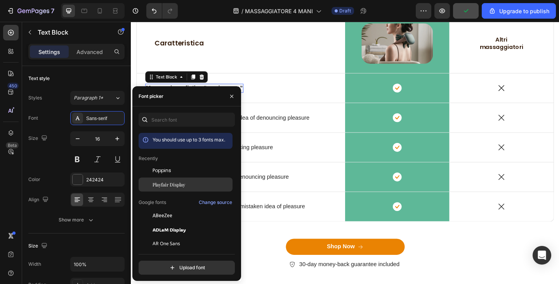
click at [165, 181] on span "Playfair Display" at bounding box center [169, 184] width 33 height 7
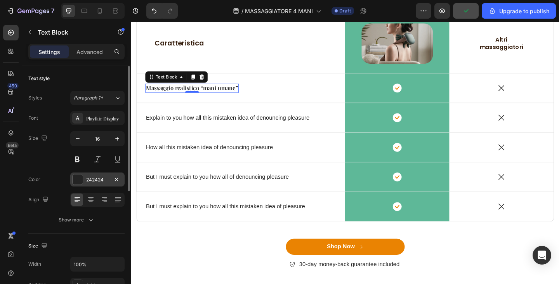
click at [100, 182] on div "242424" at bounding box center [97, 179] width 23 height 7
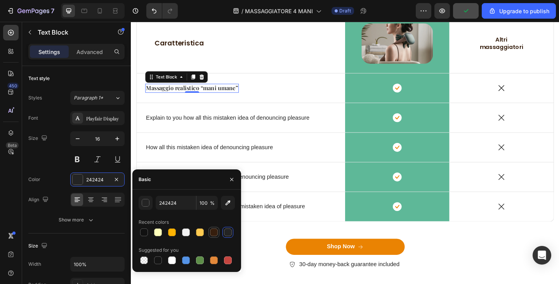
click at [216, 231] on div at bounding box center [214, 232] width 8 height 8
type input "361E0D"
click at [183, 126] on p "Explain to you how all this mistaken idea of denouncing pleasure" at bounding box center [236, 126] width 178 height 8
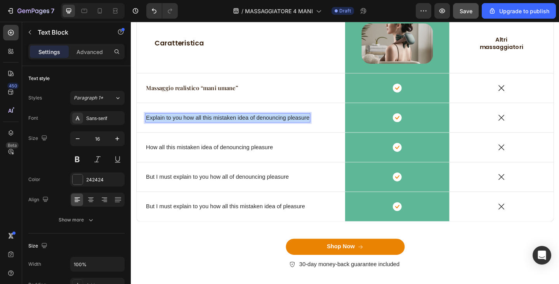
click at [183, 126] on p "Explain to you how all this mistaken idea of denouncing pleasure" at bounding box center [236, 126] width 178 height 8
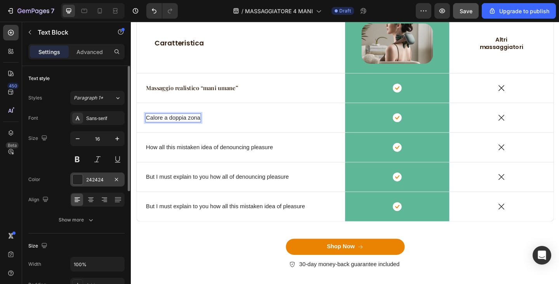
click at [91, 185] on div "242424" at bounding box center [97, 179] width 54 height 14
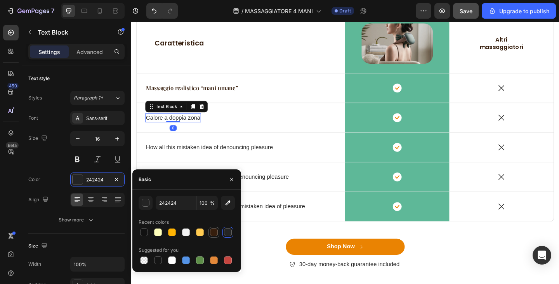
click at [214, 229] on div at bounding box center [214, 232] width 8 height 8
type input "361E0D"
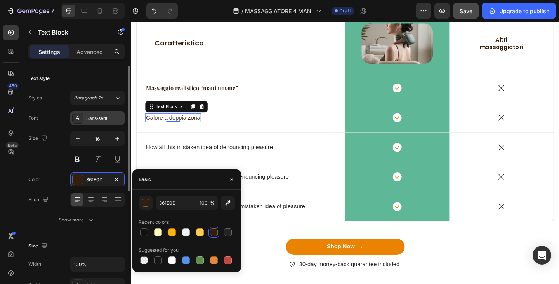
click at [99, 118] on div "Sans-serif" at bounding box center [104, 118] width 37 height 7
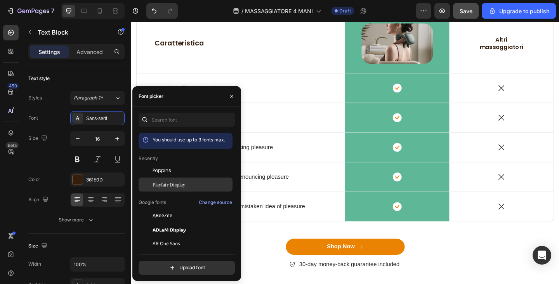
click at [169, 185] on span "Playfair Display" at bounding box center [169, 184] width 33 height 7
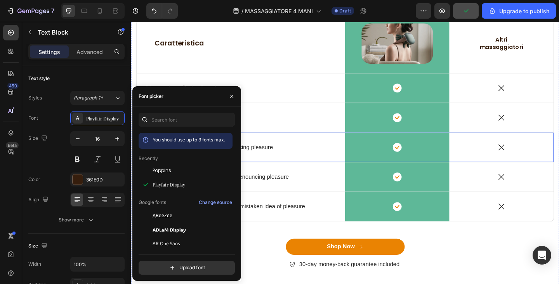
click at [308, 170] on div "How all this mistaken idea of denouncing pleasure Text Block Row" at bounding box center [250, 159] width 227 height 32
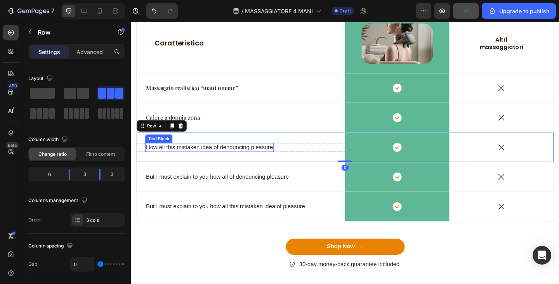
click at [230, 159] on p "How all this mistaken idea of denouncing pleasure" at bounding box center [216, 159] width 138 height 8
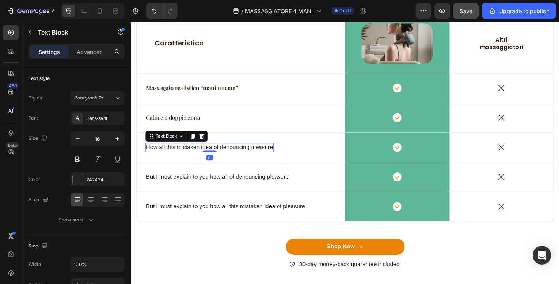
click at [230, 159] on p "How all this mistaken idea of denouncing pleasure" at bounding box center [216, 159] width 138 height 8
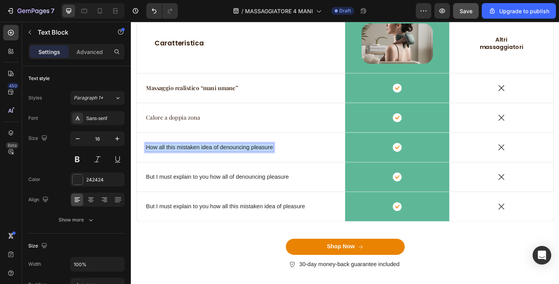
click at [230, 159] on p "How all this mistaken idea of denouncing pleasure" at bounding box center [216, 159] width 138 height 8
click at [159, 158] on strong "12 giorni di autonomia" at bounding box center [188, 158] width 66 height 7
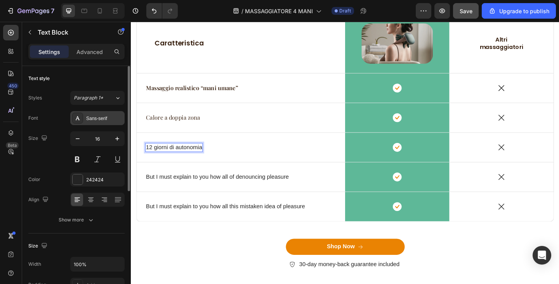
click at [111, 121] on div "Sans-serif" at bounding box center [104, 118] width 37 height 7
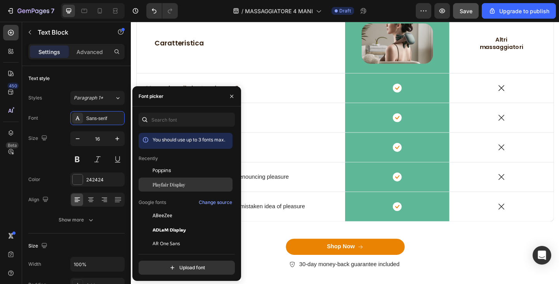
click at [188, 265] on div "Playfair Display" at bounding box center [186, 272] width 94 height 14
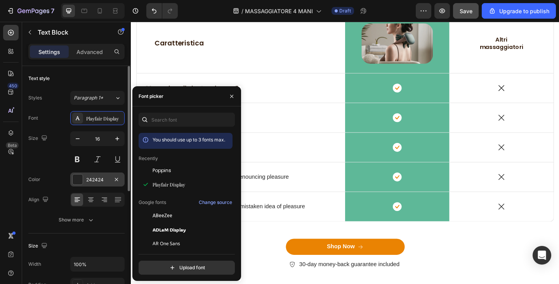
click at [89, 181] on div "242424" at bounding box center [97, 179] width 23 height 7
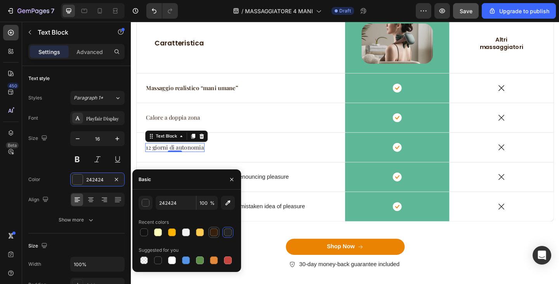
click at [215, 230] on div at bounding box center [214, 232] width 8 height 8
type input "361E0D"
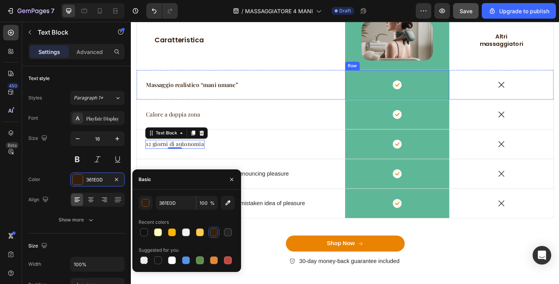
scroll to position [1417, 0]
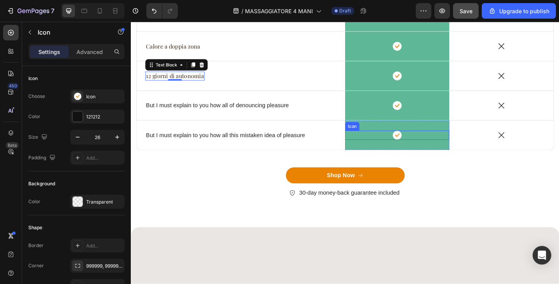
click at [449, 148] on div "Icon" at bounding box center [420, 145] width 113 height 10
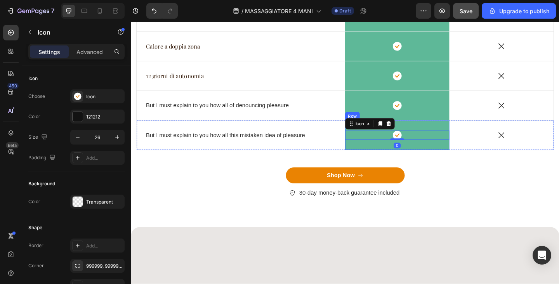
click at [452, 156] on div "Icon 0 Row" at bounding box center [420, 145] width 113 height 32
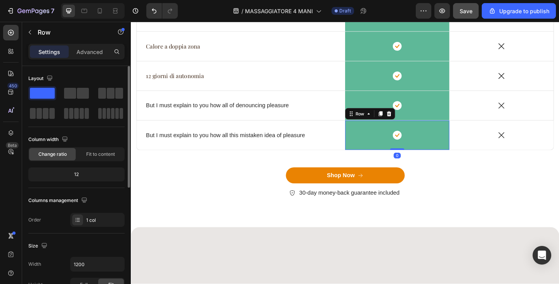
scroll to position [233, 0]
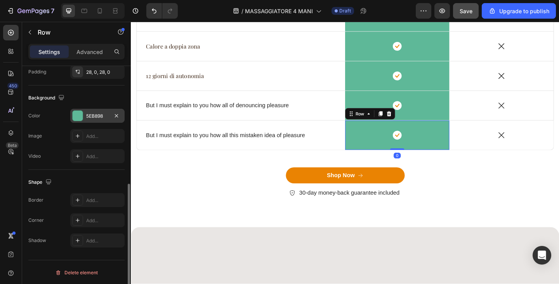
click at [87, 119] on div "5EB898" at bounding box center [97, 116] width 23 height 7
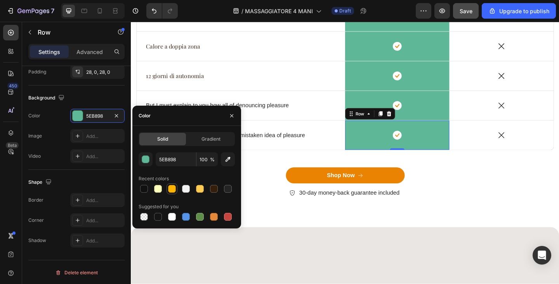
click at [171, 190] on div at bounding box center [172, 189] width 8 height 8
type input "FFB403"
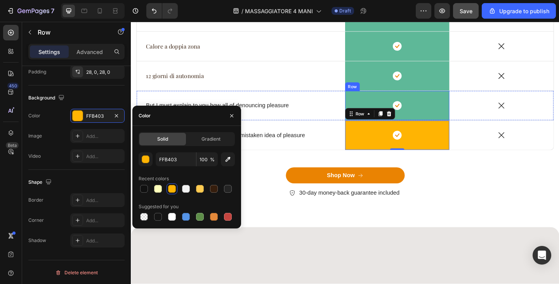
click at [447, 119] on div "Icon Row" at bounding box center [420, 113] width 113 height 32
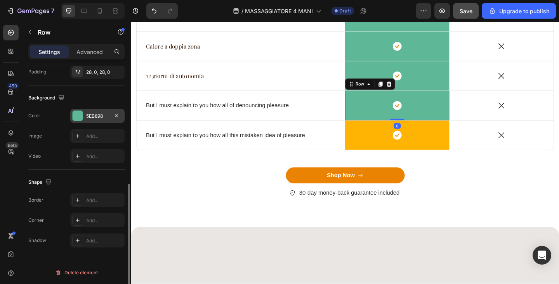
click at [89, 117] on div "5EB898" at bounding box center [97, 116] width 23 height 7
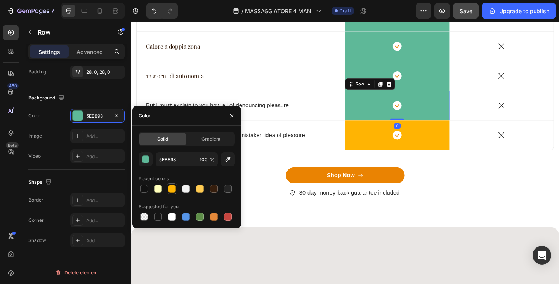
click at [176, 186] on div at bounding box center [171, 188] width 9 height 9
type input "FFB403"
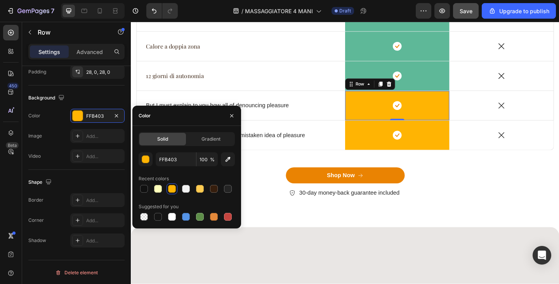
click at [169, 186] on div at bounding box center [172, 189] width 8 height 8
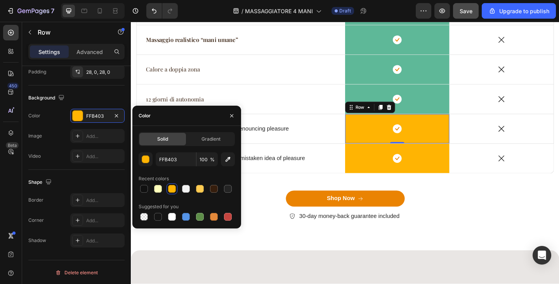
scroll to position [1378, 0]
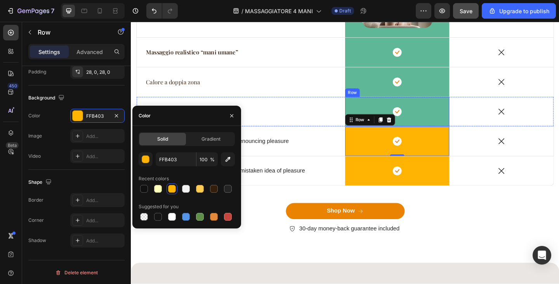
click at [446, 125] on div "Icon Row" at bounding box center [420, 120] width 113 height 32
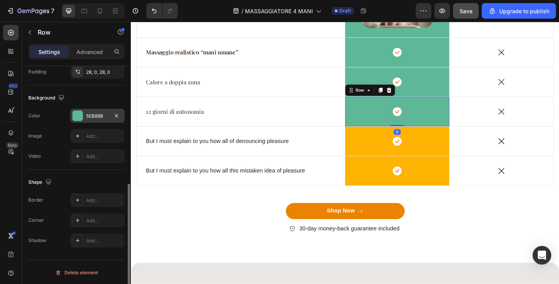
click at [79, 111] on div at bounding box center [78, 116] width 10 height 10
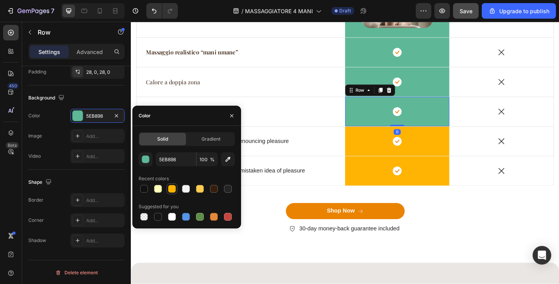
click at [169, 185] on div at bounding box center [171, 188] width 9 height 9
type input "FFB403"
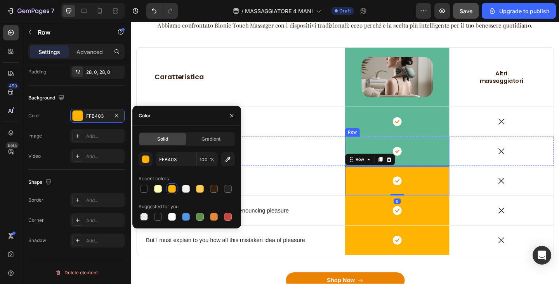
scroll to position [1301, 0]
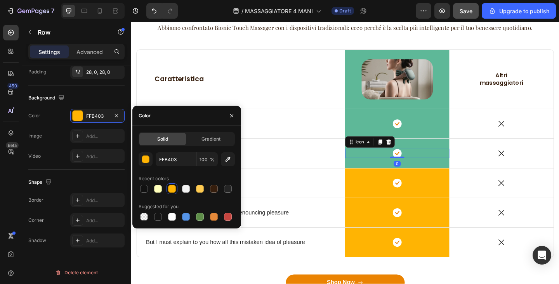
click at [436, 165] on div "Icon 0" at bounding box center [420, 165] width 113 height 10
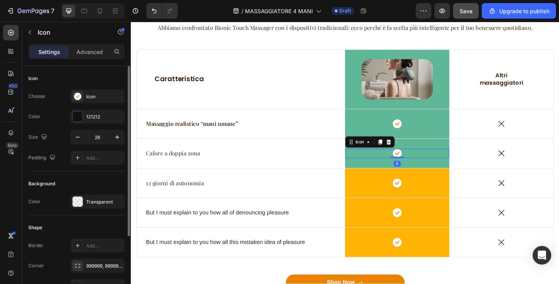
click at [436, 170] on div "Icon 0" at bounding box center [420, 165] width 113 height 10
click at [436, 172] on div "Icon 0 Row" at bounding box center [420, 165] width 113 height 32
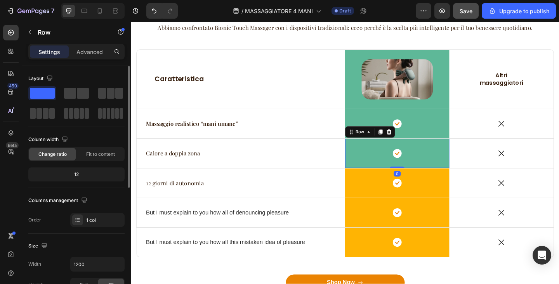
scroll to position [155, 0]
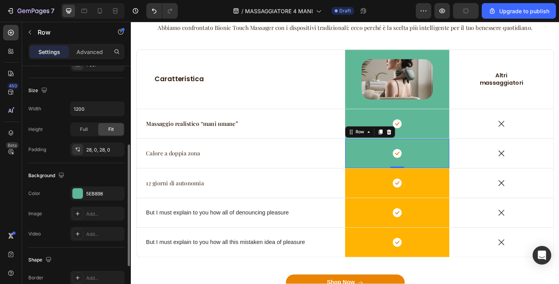
click at [78, 204] on div "The changes might be hidden by the video. Color 5EB898 Image Add... Video Add..." at bounding box center [76, 213] width 96 height 54
click at [79, 192] on div at bounding box center [78, 193] width 10 height 10
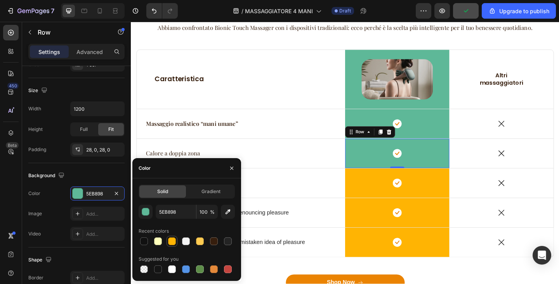
click at [169, 240] on div at bounding box center [172, 241] width 8 height 8
type input "FFB403"
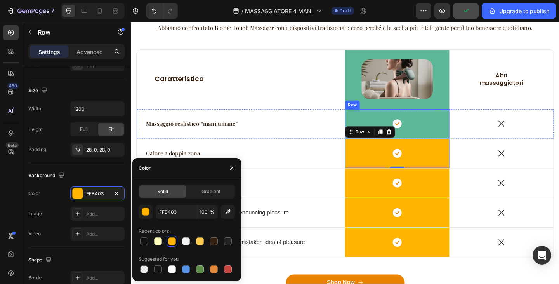
click at [451, 128] on div "Icon" at bounding box center [420, 133] width 113 height 10
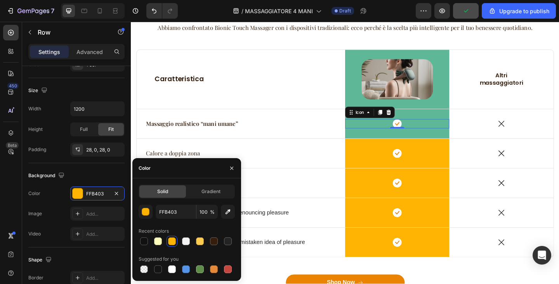
scroll to position [0, 0]
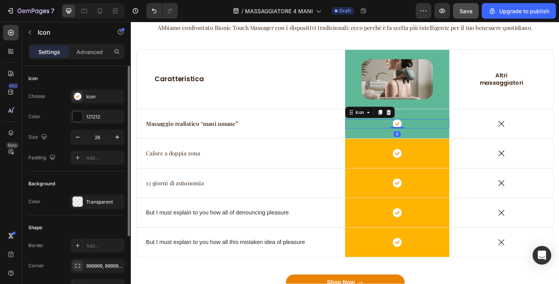
click at [453, 120] on div "Icon 0 Row" at bounding box center [420, 133] width 113 height 32
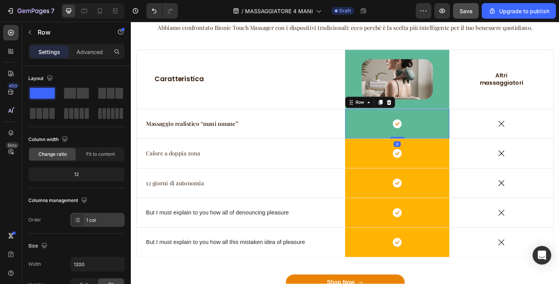
scroll to position [194, 0]
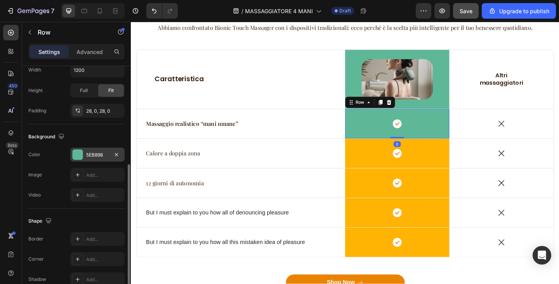
click at [76, 155] on div at bounding box center [78, 155] width 10 height 10
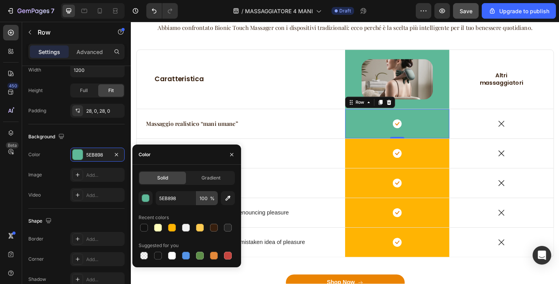
drag, startPoint x: 171, startPoint y: 224, endPoint x: 209, endPoint y: 205, distance: 42.1
click at [171, 224] on div at bounding box center [172, 228] width 8 height 8
type input "FFB403"
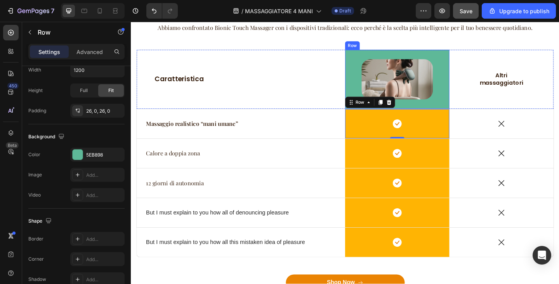
click at [450, 111] on div "Image Row" at bounding box center [420, 84] width 113 height 64
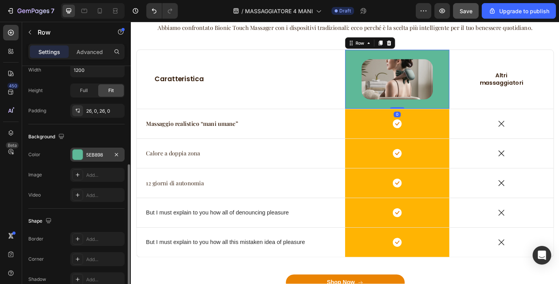
click at [78, 151] on div at bounding box center [78, 155] width 10 height 10
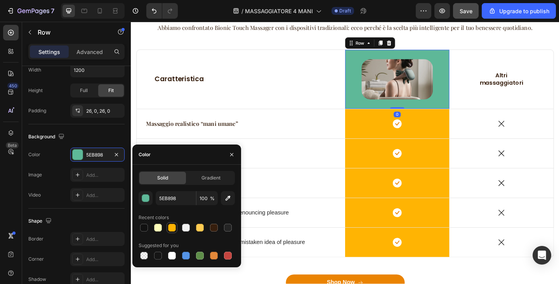
click at [174, 224] on div at bounding box center [172, 228] width 8 height 8
type input "FFB403"
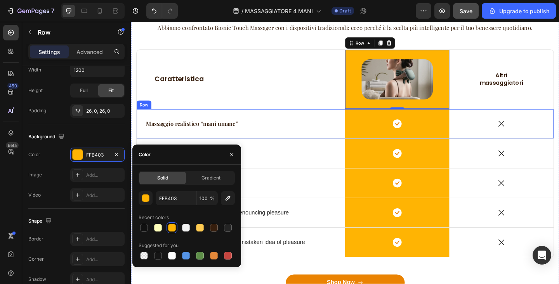
click at [265, 92] on div "Caratteristica Text Block" at bounding box center [250, 84] width 227 height 64
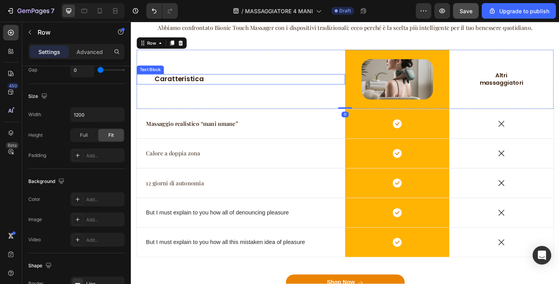
click at [176, 84] on p "Caratteristica" at bounding box center [251, 85] width 188 height 10
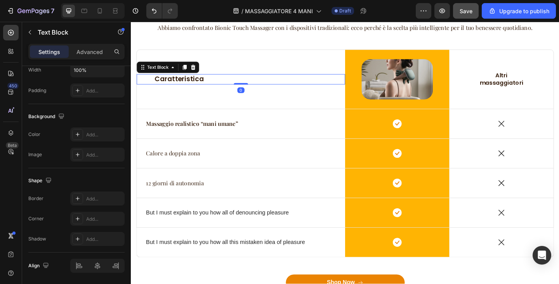
scroll to position [0, 0]
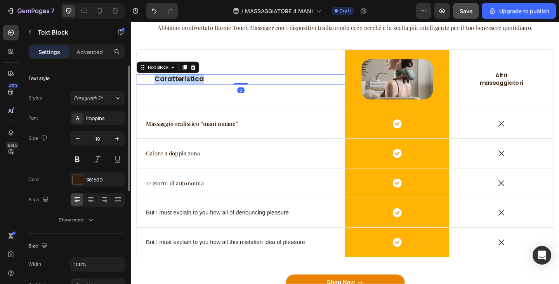
click at [176, 84] on p "Caratteristica" at bounding box center [251, 85] width 188 height 10
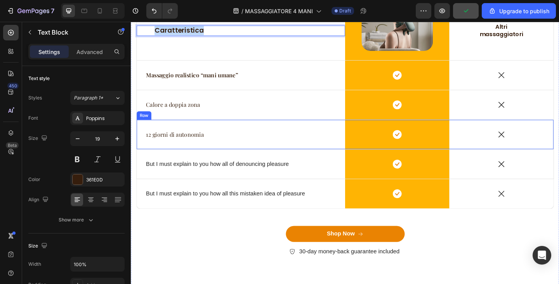
scroll to position [1378, 0]
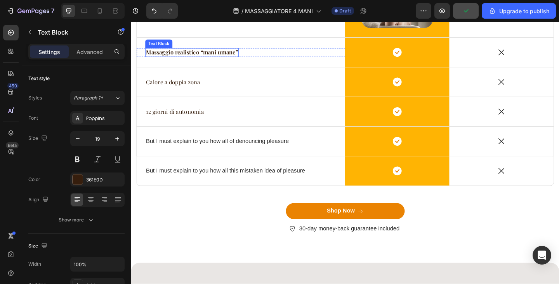
click at [185, 56] on strong "Massaggio realistico “mani umane”" at bounding box center [197, 55] width 100 height 8
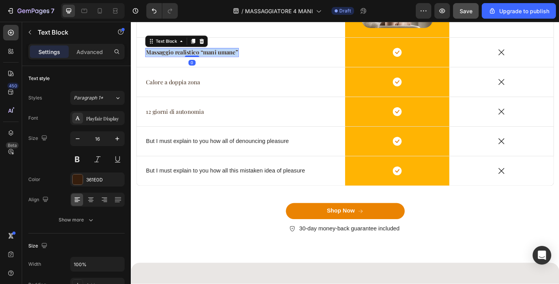
click at [185, 56] on strong "Massaggio realistico “mani umane”" at bounding box center [197, 55] width 100 height 8
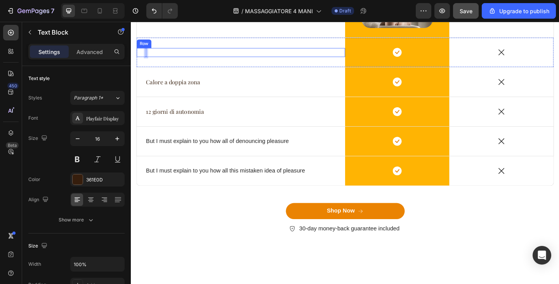
scroll to position [1301, 0]
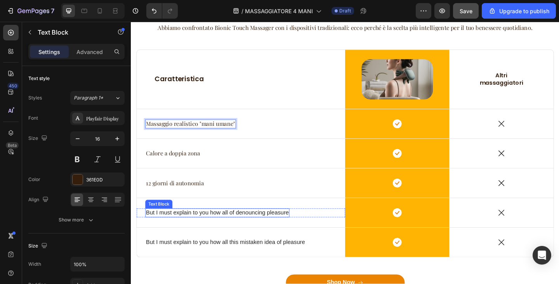
click at [205, 231] on p "But I must explain to you how all of denouncing pleasure" at bounding box center [224, 230] width 155 height 8
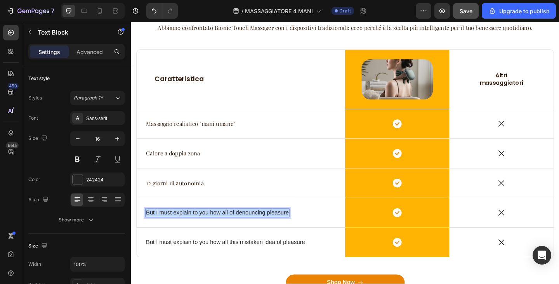
click at [205, 231] on p "But I must explain to you how all of denouncing pleasure" at bounding box center [224, 230] width 155 height 8
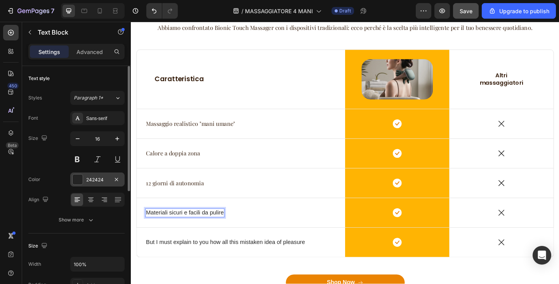
click at [84, 177] on div "242424" at bounding box center [97, 179] width 54 height 14
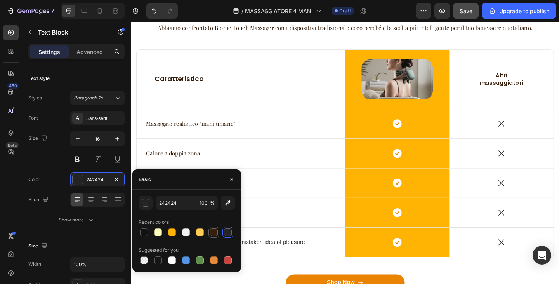
click at [216, 232] on div at bounding box center [214, 232] width 8 height 8
type input "361E0D"
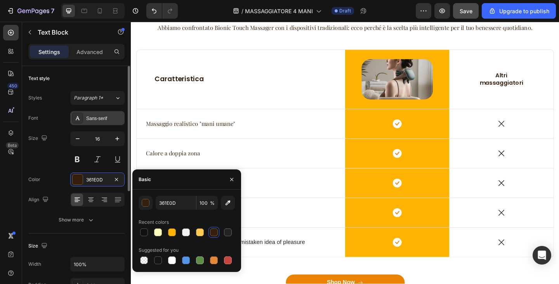
click at [87, 120] on div "Sans-serif" at bounding box center [104, 118] width 37 height 7
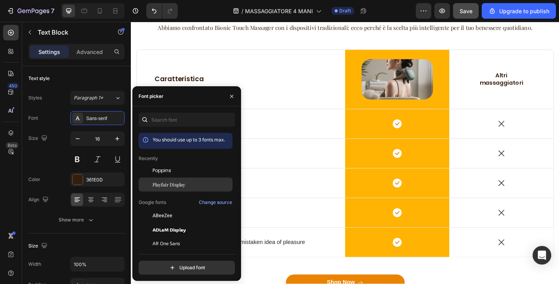
click at [171, 187] on span "Playfair Display" at bounding box center [169, 184] width 33 height 7
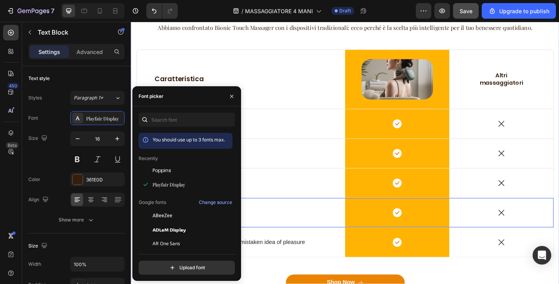
click at [319, 251] on div "But I must explain to you how all this mistaken idea of pleasure Text Block Row" at bounding box center [250, 262] width 227 height 32
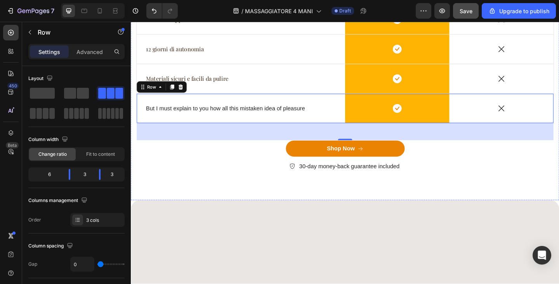
scroll to position [1456, 0]
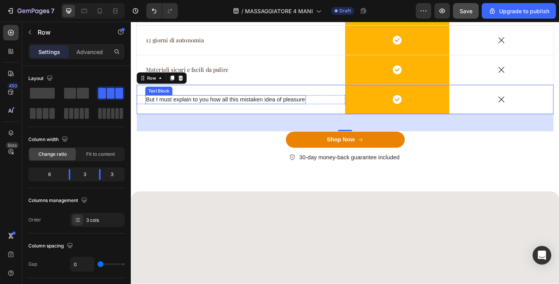
click at [262, 111] on div "But I must explain to you how all this mistaken idea of pleasure" at bounding box center [233, 107] width 175 height 10
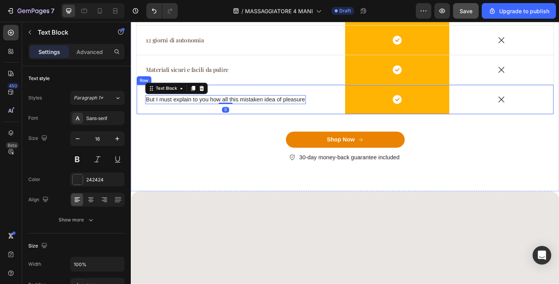
click at [263, 115] on div "But I must explain to you how all this mistaken idea of pleasure Text Block 0 R…" at bounding box center [250, 107] width 227 height 32
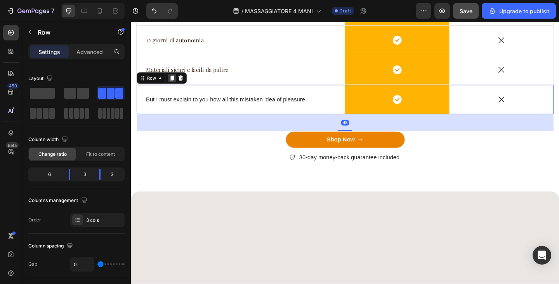
click at [175, 83] on icon at bounding box center [176, 83] width 4 height 5
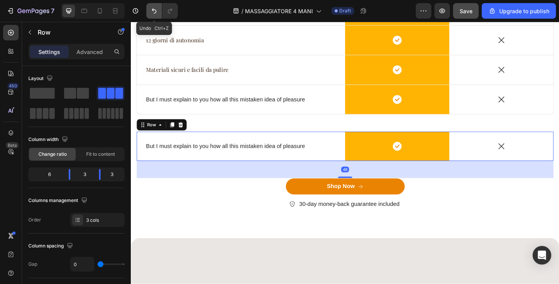
click at [154, 9] on icon "Undo/Redo" at bounding box center [154, 11] width 8 height 8
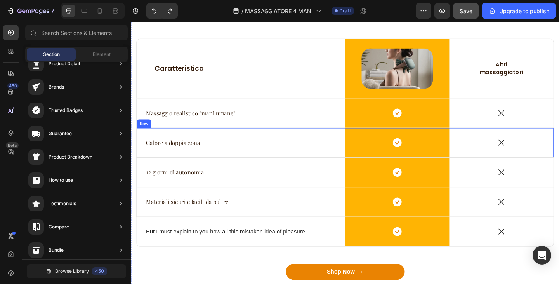
scroll to position [1301, 0]
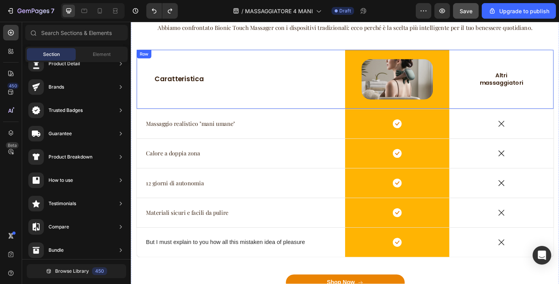
click at [239, 97] on div "Caratteristica Text Block" at bounding box center [250, 84] width 227 height 64
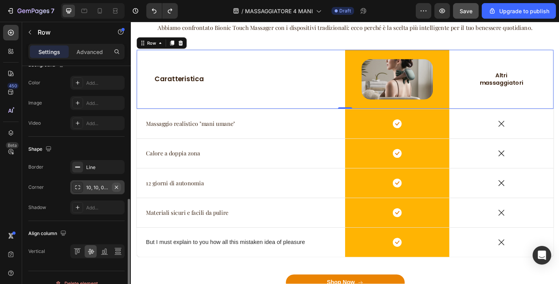
scroll to position [322, 0]
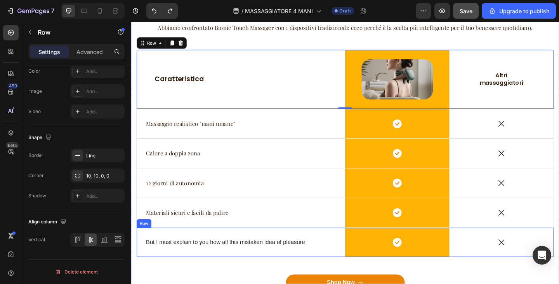
click at [272, 252] on div "But I must explain to you how all this mistaken idea of pleasure Text Block Row" at bounding box center [250, 262] width 227 height 32
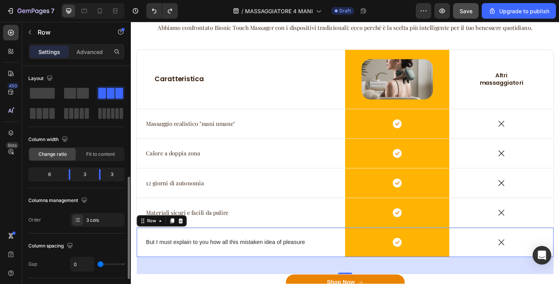
scroll to position [78, 0]
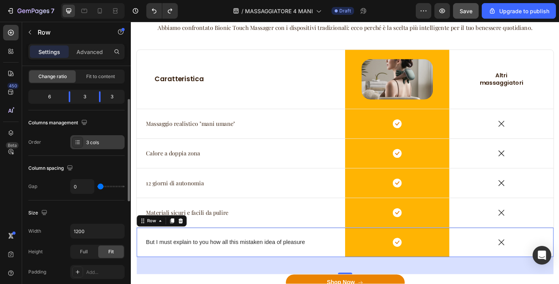
click at [95, 145] on div "3 cols" at bounding box center [104, 142] width 37 height 7
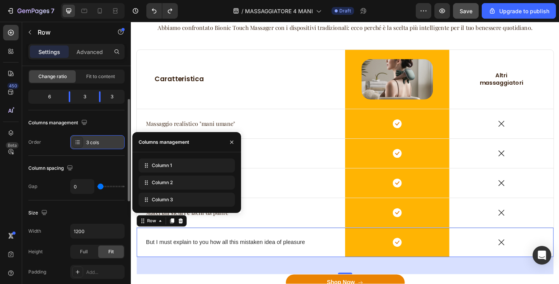
click at [95, 145] on div "3 cols" at bounding box center [104, 142] width 37 height 7
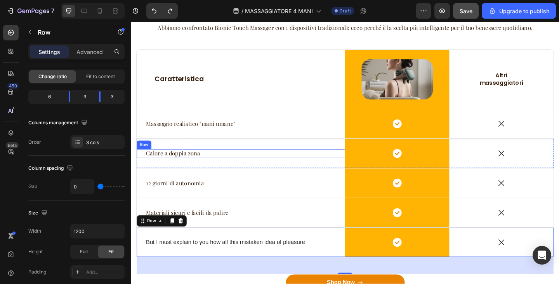
scroll to position [1340, 0]
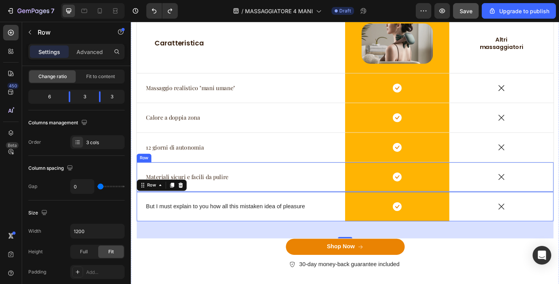
click at [272, 187] on div "Materiali sicuri e facili da pulire Text Block Row" at bounding box center [250, 191] width 227 height 10
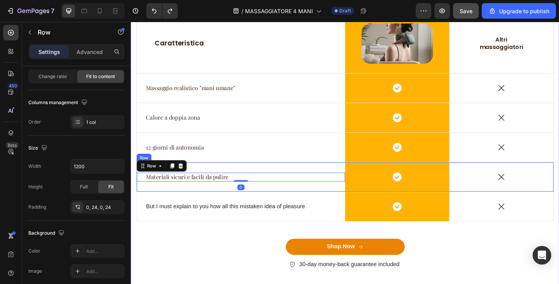
click at [316, 183] on div "Materiali sicuri e facili da pulire Text Block Row 0" at bounding box center [250, 191] width 227 height 32
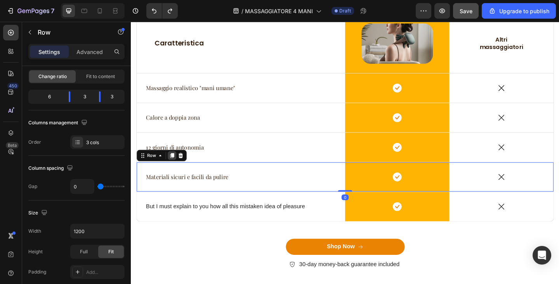
click at [175, 167] on icon at bounding box center [176, 167] width 4 height 5
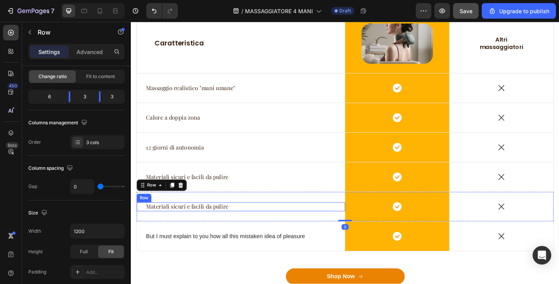
click at [250, 225] on div "Materiali sicuri e facili da pulire Text Block Row" at bounding box center [250, 223] width 227 height 10
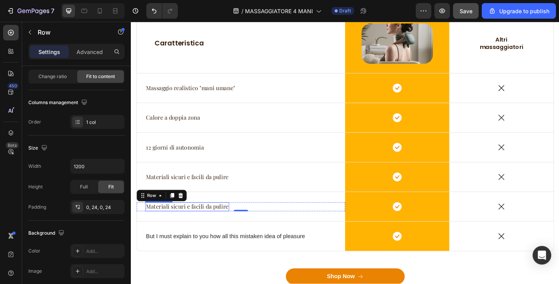
click at [220, 225] on p "Materiali sicuri e facili da pulire" at bounding box center [192, 223] width 90 height 8
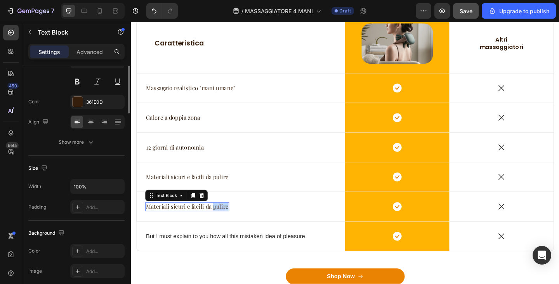
scroll to position [0, 0]
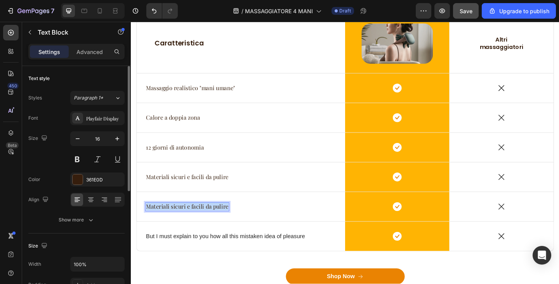
click at [220, 225] on p "Materiali sicuri e facili da pulire" at bounding box center [192, 223] width 90 height 8
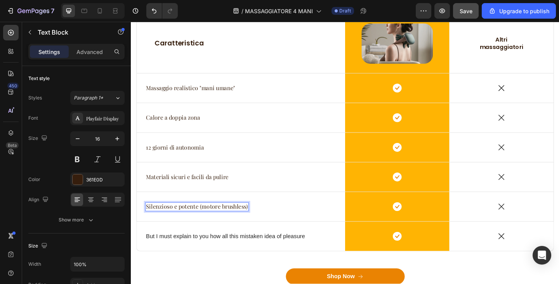
click at [200, 225] on p "Silenzioso e potente (motore brushless)" at bounding box center [202, 223] width 111 height 8
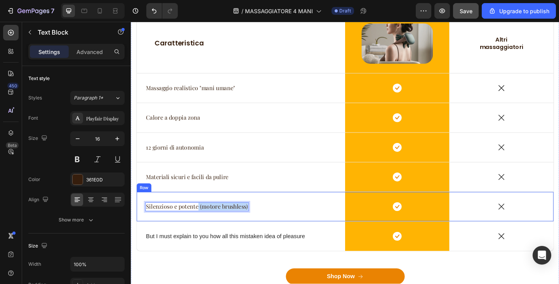
drag, startPoint x: 202, startPoint y: 225, endPoint x: 278, endPoint y: 229, distance: 75.5
click at [278, 229] on div "Silenzioso e potente (motore brushless) Text Block 0 Row" at bounding box center [250, 223] width 227 height 32
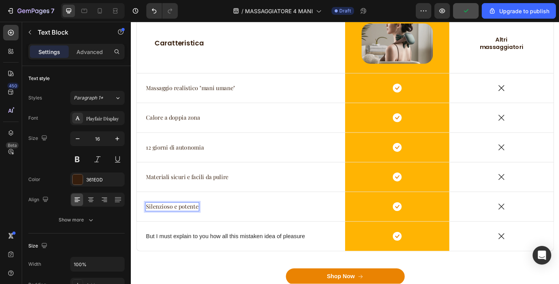
click at [150, 225] on p "Silenzioso e potente" at bounding box center [175, 223] width 57 height 8
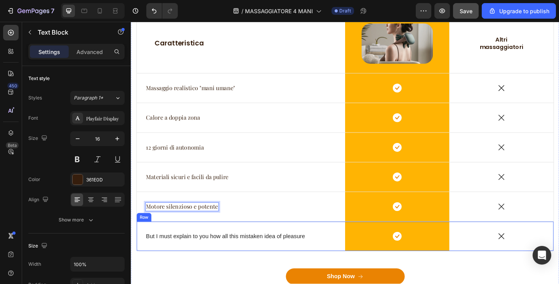
click at [265, 247] on div "But I must explain to you how all this mistaken idea of pleasure Text Block Row" at bounding box center [250, 255] width 227 height 32
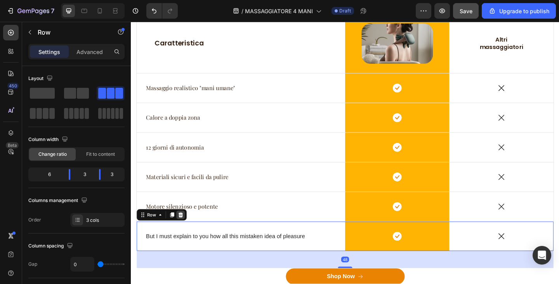
click at [185, 231] on icon at bounding box center [185, 231] width 5 height 5
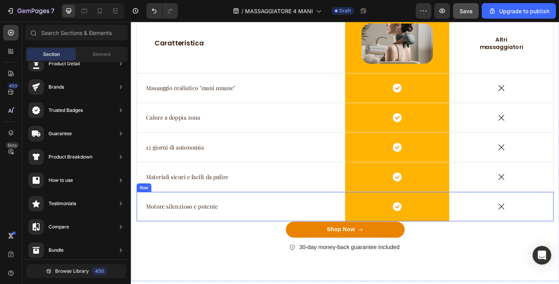
click at [529, 225] on icon at bounding box center [534, 223] width 10 height 10
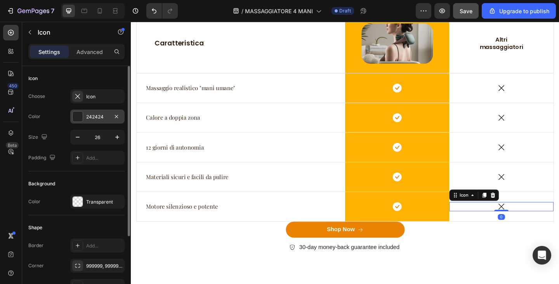
click at [77, 110] on div "242424" at bounding box center [97, 117] width 54 height 14
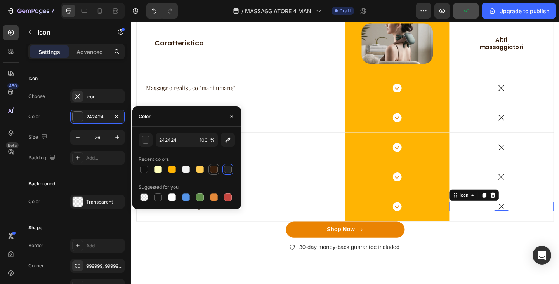
drag, startPoint x: 213, startPoint y: 169, endPoint x: 213, endPoint y: 164, distance: 4.7
click at [213, 169] on div at bounding box center [214, 169] width 8 height 8
type input "361E0D"
click at [531, 191] on icon at bounding box center [534, 191] width 10 height 10
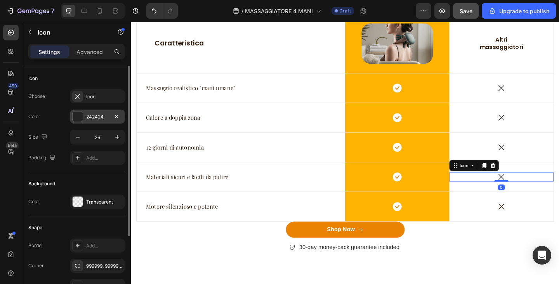
click at [100, 115] on div "242424" at bounding box center [97, 116] width 23 height 7
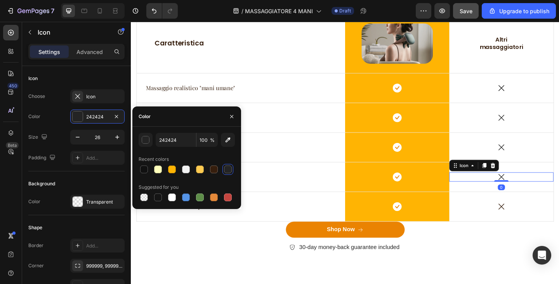
drag, startPoint x: 218, startPoint y: 171, endPoint x: 222, endPoint y: 168, distance: 5.6
click at [217, 171] on div at bounding box center [214, 169] width 8 height 8
type input "361E0D"
click at [529, 160] on icon at bounding box center [534, 158] width 10 height 10
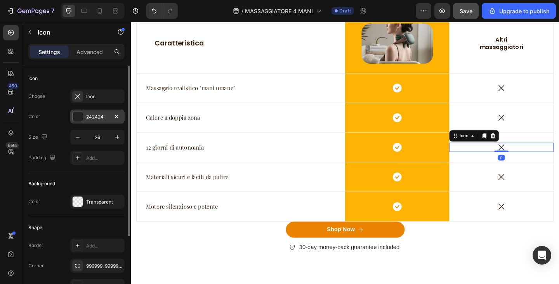
click at [94, 118] on div "242424" at bounding box center [97, 116] width 23 height 7
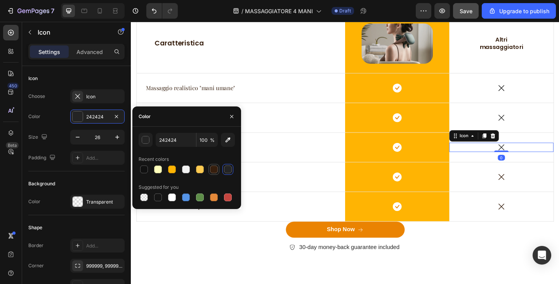
click at [212, 169] on div at bounding box center [214, 169] width 8 height 8
type input "361E0D"
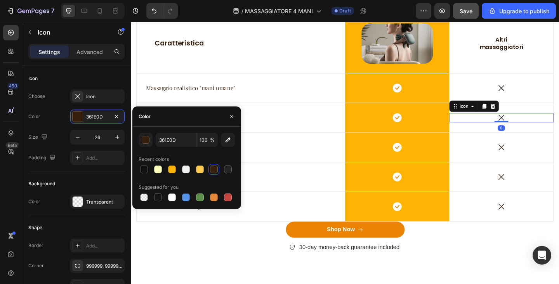
click at [529, 124] on icon at bounding box center [534, 126] width 10 height 10
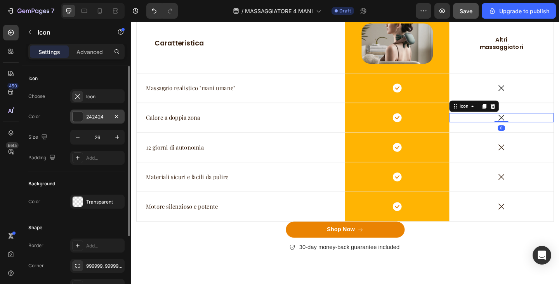
click at [92, 115] on div "242424" at bounding box center [97, 116] width 23 height 7
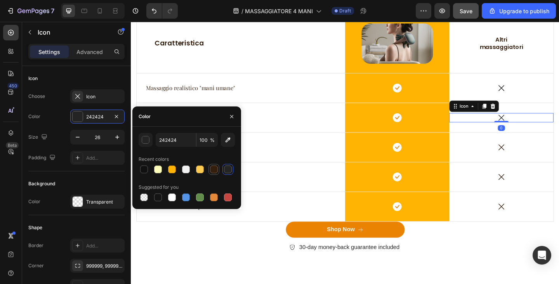
click at [210, 169] on div at bounding box center [213, 169] width 9 height 9
type input "361E0D"
click at [529, 95] on icon at bounding box center [534, 94] width 10 height 10
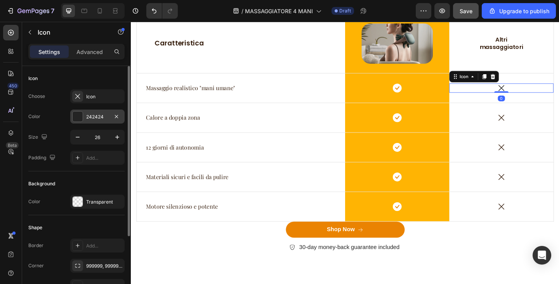
click at [85, 119] on div "242424" at bounding box center [97, 117] width 54 height 14
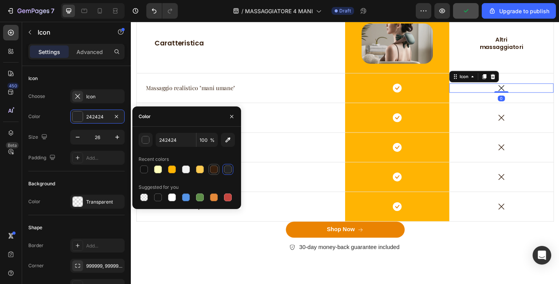
click at [215, 168] on div at bounding box center [214, 169] width 8 height 8
type input "361E0D"
click at [521, 39] on p "Altri massaggiatori" at bounding box center [534, 46] width 56 height 16
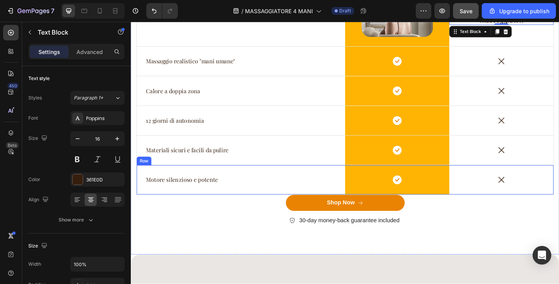
scroll to position [1378, 0]
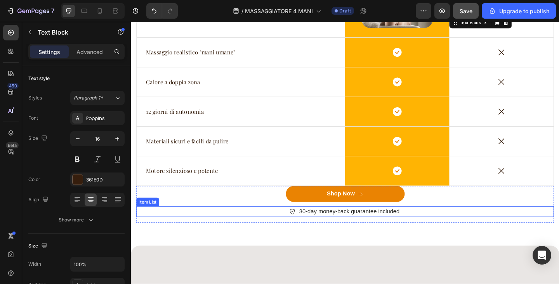
click at [332, 230] on p "30-day money-back guarantee included" at bounding box center [368, 228] width 109 height 9
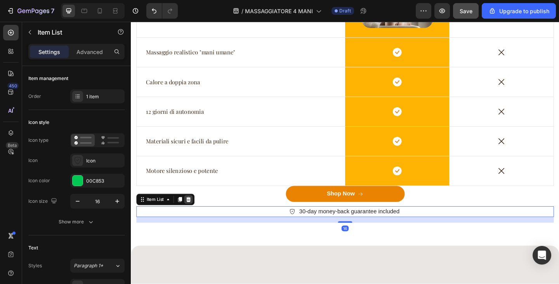
click at [193, 217] on icon at bounding box center [193, 215] width 5 height 5
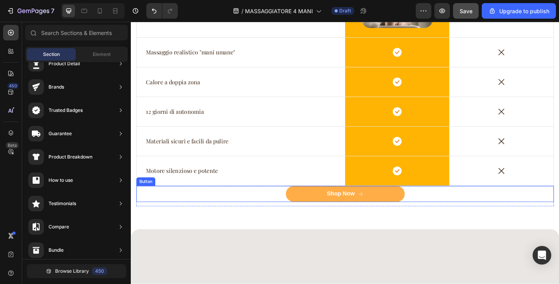
click at [315, 211] on button "Shop Now" at bounding box center [364, 208] width 129 height 17
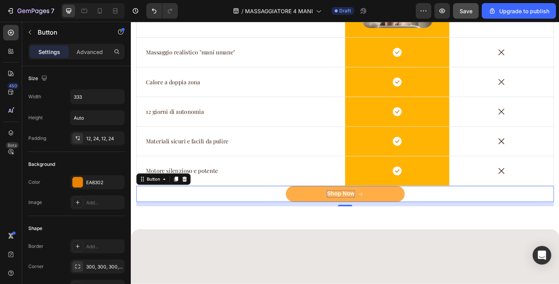
click at [346, 210] on div "Shop Now" at bounding box center [359, 209] width 30 height 8
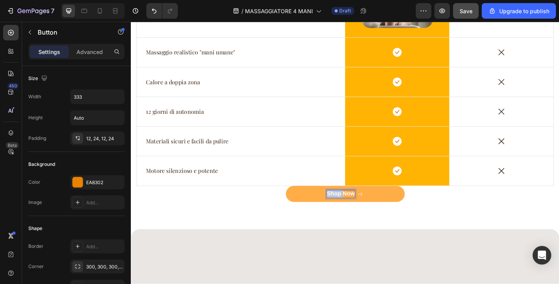
click at [346, 210] on p "Shop Now" at bounding box center [359, 209] width 30 height 8
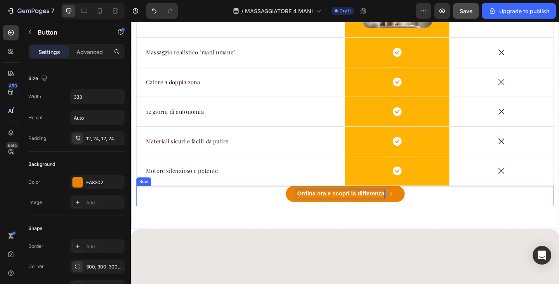
click at [472, 216] on div "Ordina ora e scopri la differenza Button 12" at bounding box center [364, 208] width 455 height 17
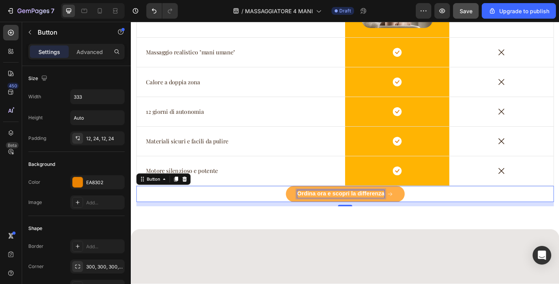
click at [391, 212] on p "Ordina ora e scopri la differenza" at bounding box center [359, 209] width 95 height 8
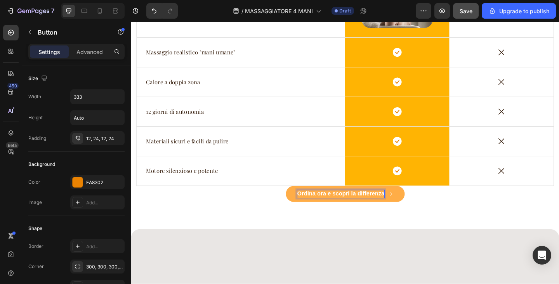
click at [419, 213] on button "Ordina ora e scopri la differenza" at bounding box center [364, 208] width 129 height 17
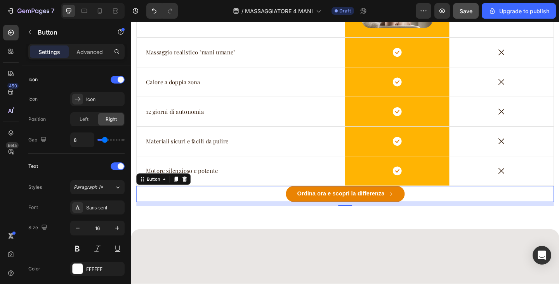
scroll to position [378, 0]
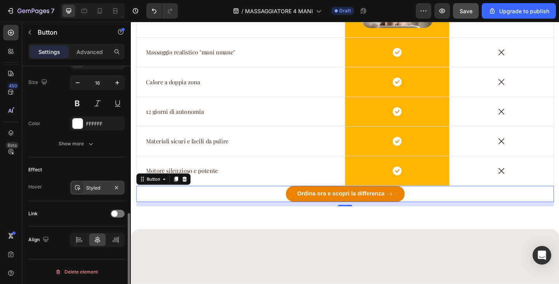
click at [89, 188] on div "Styled" at bounding box center [97, 188] width 23 height 7
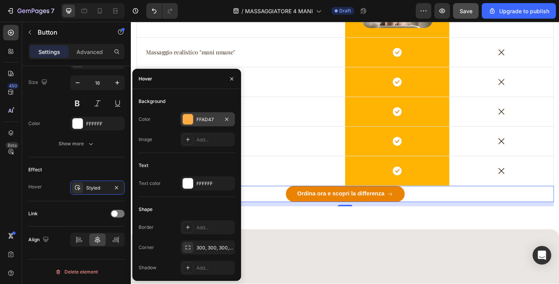
click at [189, 118] on div at bounding box center [188, 119] width 10 height 10
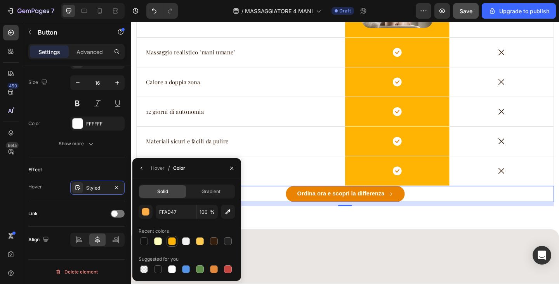
click at [172, 241] on div at bounding box center [172, 241] width 8 height 8
type input "FFB403"
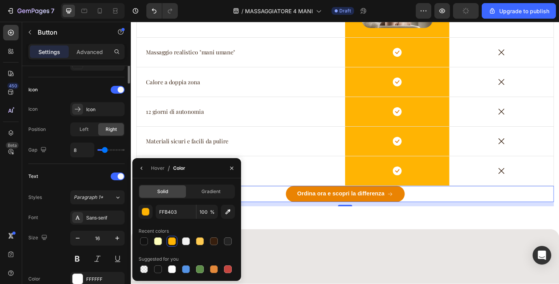
scroll to position [29, 0]
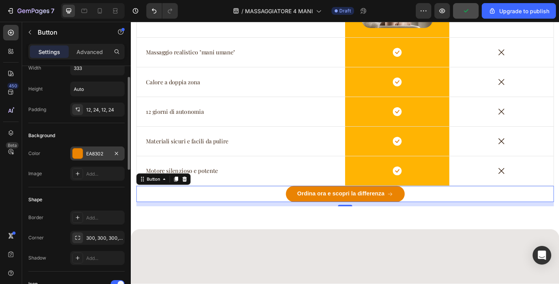
click at [98, 152] on div "EA8302" at bounding box center [97, 153] width 23 height 7
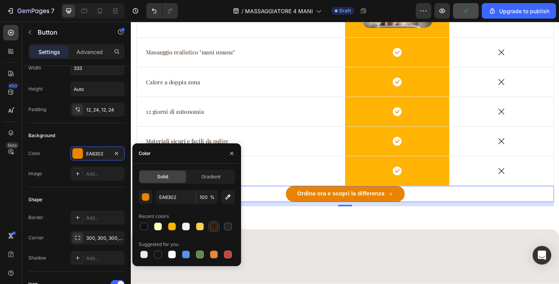
click at [211, 231] on div at bounding box center [213, 226] width 9 height 9
type input "361E0D"
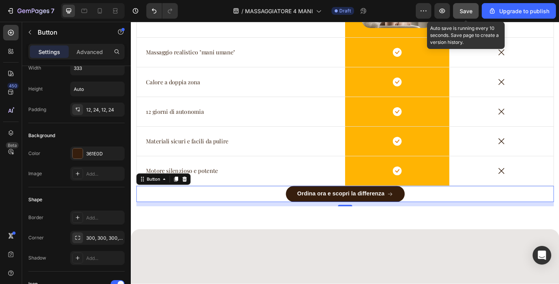
click at [467, 12] on span "Save" at bounding box center [466, 11] width 13 height 7
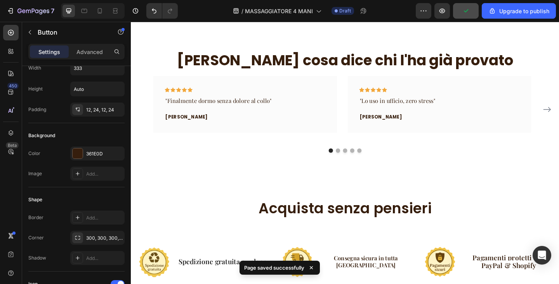
scroll to position [1845, 0]
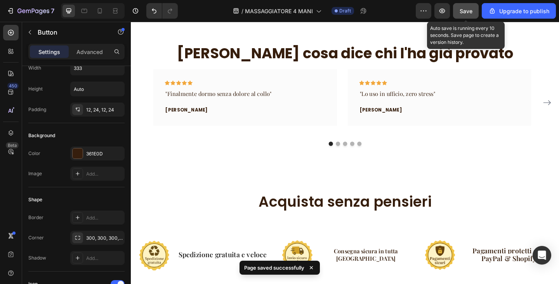
click at [467, 14] on div "Save" at bounding box center [466, 11] width 13 height 8
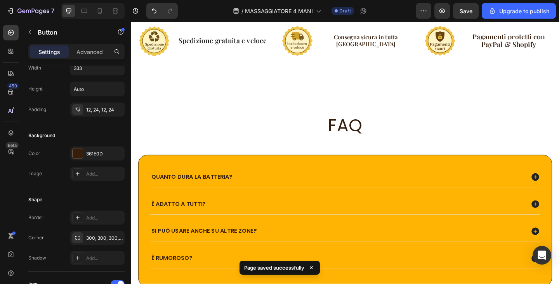
scroll to position [2272, 0]
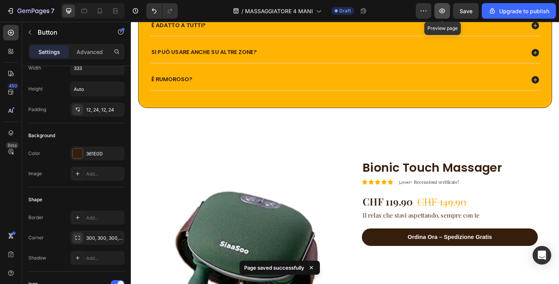
click at [446, 10] on icon "button" at bounding box center [443, 11] width 8 height 8
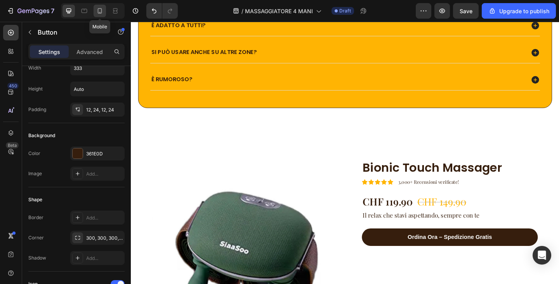
click at [100, 16] on div at bounding box center [100, 11] width 12 height 12
type input "100%"
type input "14"
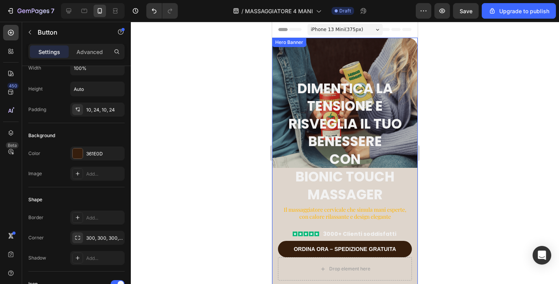
click at [355, 51] on div "Overlay" at bounding box center [345, 171] width 146 height 267
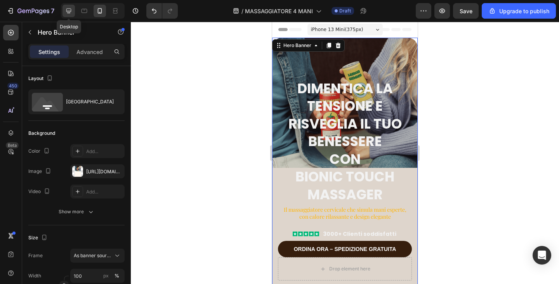
click at [74, 12] on div at bounding box center [69, 11] width 12 height 12
type input "600"
type input "1200"
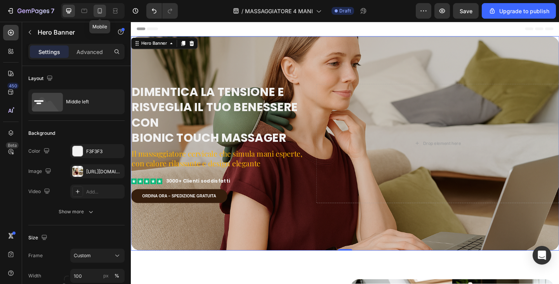
click at [101, 12] on icon at bounding box center [100, 10] width 4 height 5
type input "100%"
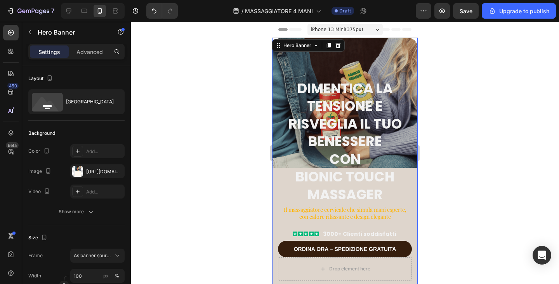
click at [371, 53] on div "Overlay" at bounding box center [345, 171] width 146 height 267
click at [88, 170] on div "[URL][DOMAIN_NAME]" at bounding box center [97, 171] width 23 height 7
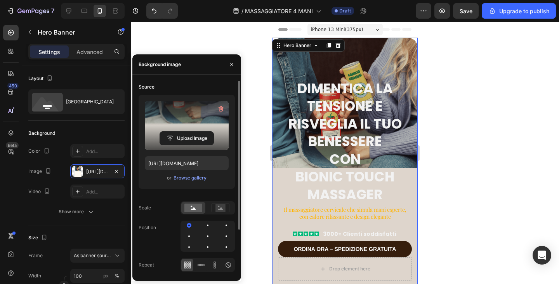
click at [195, 115] on label at bounding box center [187, 125] width 84 height 49
click at [195, 132] on input "file" at bounding box center [187, 138] width 54 height 13
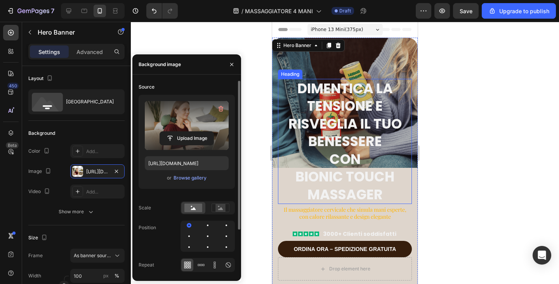
type input "[URL][DOMAIN_NAME]"
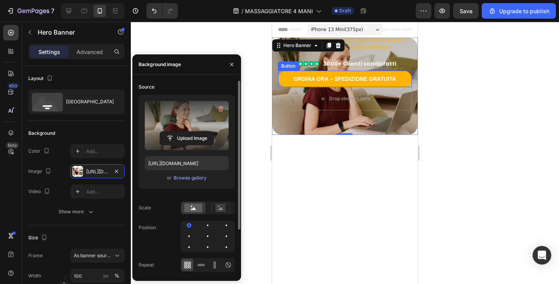
click at [353, 71] on button "Ordina Ora – Spedizione Gratuita" at bounding box center [345, 79] width 134 height 16
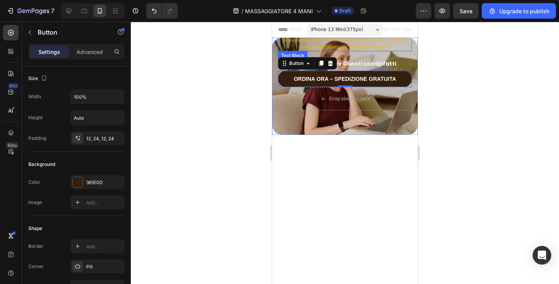
click at [331, 44] on p "Il massaggiatore cervicale che simula mani esperte, con calore rilassante e des…" at bounding box center [345, 43] width 132 height 14
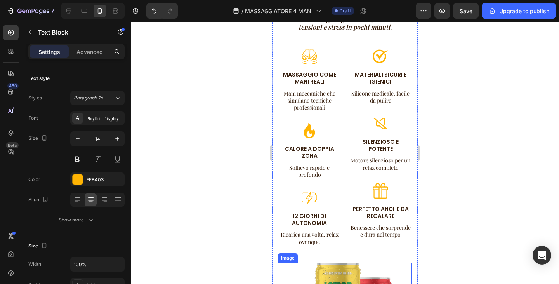
scroll to position [505, 0]
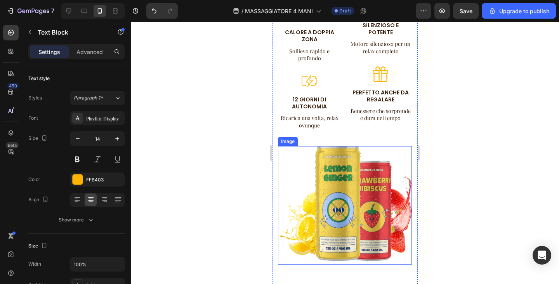
click at [344, 200] on img at bounding box center [345, 205] width 134 height 118
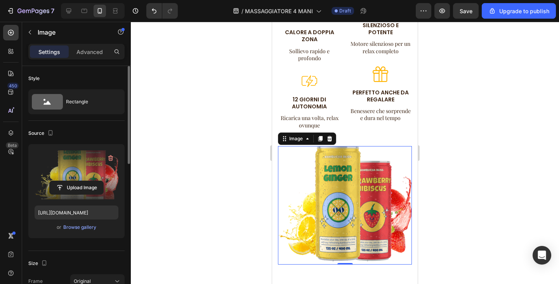
click at [70, 169] on label at bounding box center [77, 174] width 84 height 49
click at [70, 181] on input "file" at bounding box center [77, 187] width 54 height 13
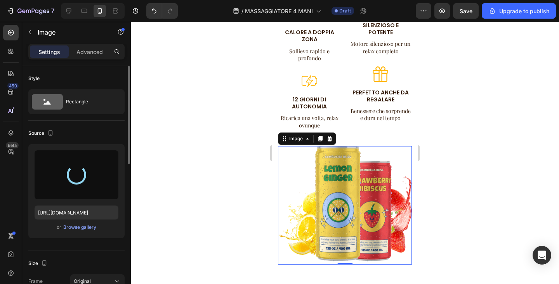
type input "[URL][DOMAIN_NAME]"
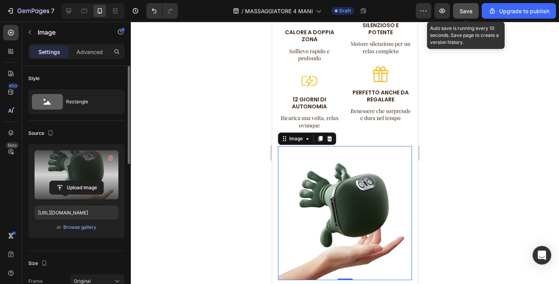
click at [472, 12] on span "Save" at bounding box center [466, 11] width 13 height 7
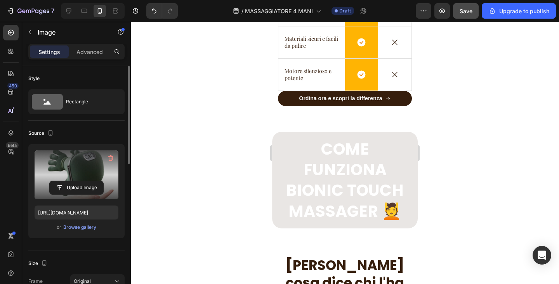
scroll to position [1554, 0]
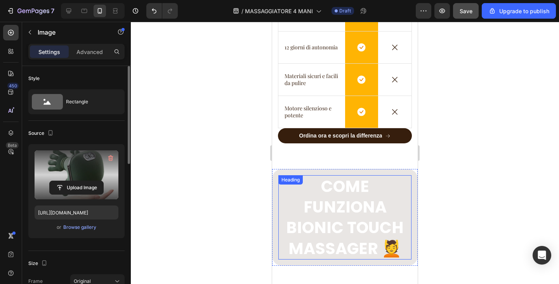
click at [354, 232] on h2 "COME FUNZIONA BIONIC TOUCH MASSAGER 💆" at bounding box center [345, 217] width 133 height 84
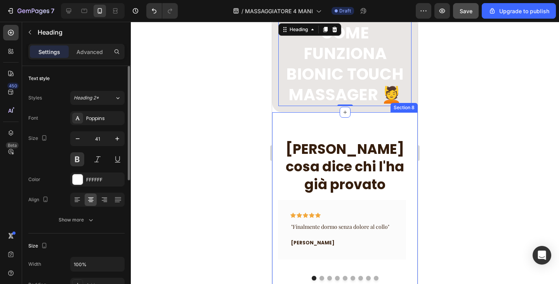
scroll to position [1632, 0]
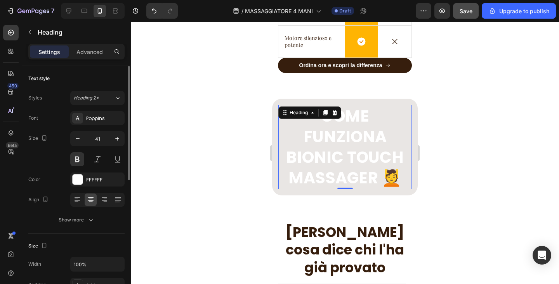
click at [324, 146] on h2 "COME FUNZIONA BIONIC TOUCH MASSAGER 💆" at bounding box center [345, 147] width 133 height 84
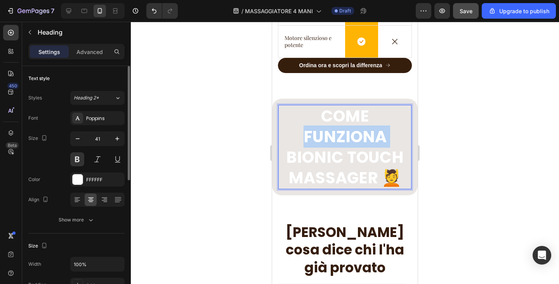
click at [324, 146] on p "COME FUNZIONA BIONIC TOUCH MASSAGER 💆" at bounding box center [345, 147] width 132 height 83
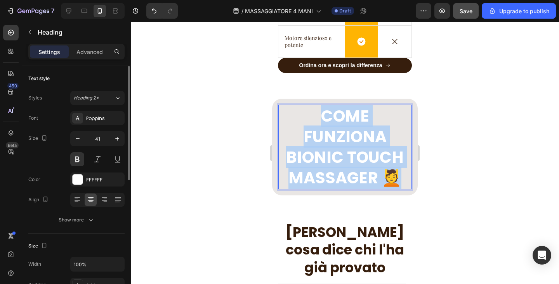
click at [324, 146] on p "COME FUNZIONA BIONIC TOUCH MASSAGER 💆" at bounding box center [345, 147] width 132 height 83
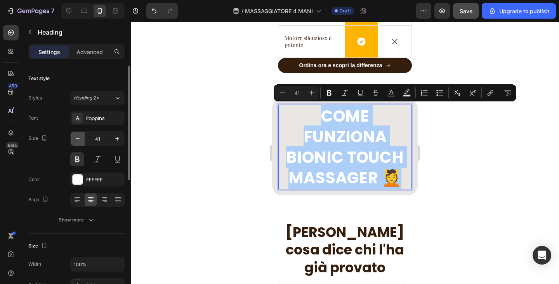
click at [76, 136] on icon "button" at bounding box center [78, 139] width 8 height 8
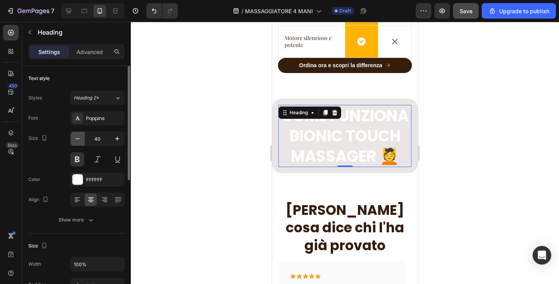
click at [76, 136] on icon "button" at bounding box center [78, 139] width 8 height 8
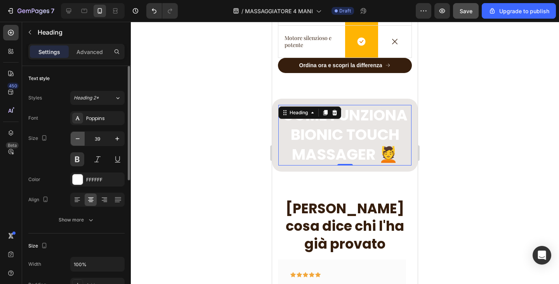
click at [76, 136] on icon "button" at bounding box center [78, 139] width 8 height 8
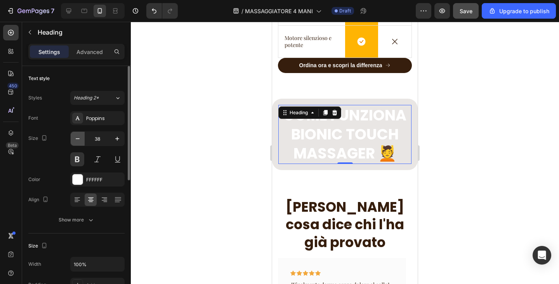
click at [76, 136] on icon "button" at bounding box center [78, 139] width 8 height 8
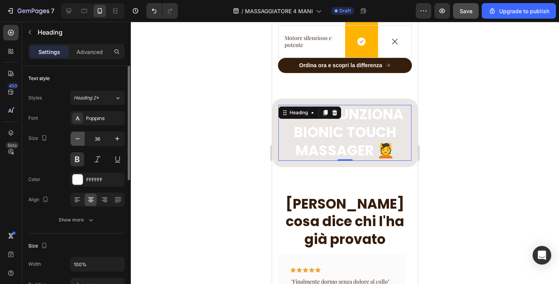
click at [76, 136] on icon "button" at bounding box center [78, 139] width 8 height 8
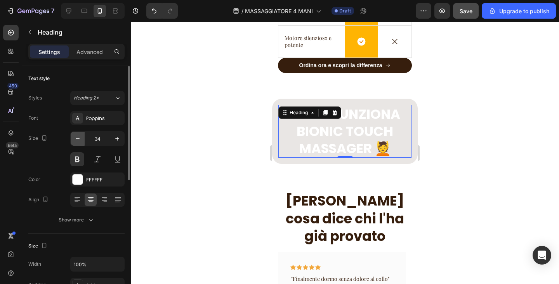
click at [76, 136] on icon "button" at bounding box center [78, 139] width 8 height 8
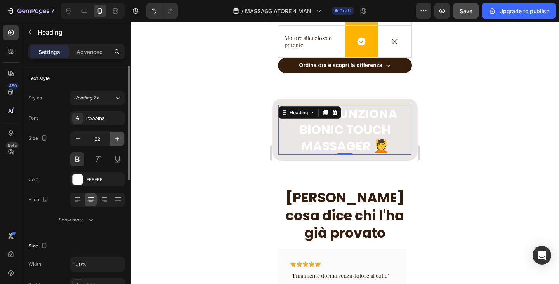
click at [116, 139] on icon "button" at bounding box center [117, 139] width 4 height 4
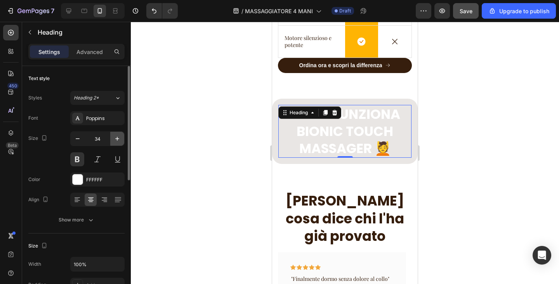
click at [116, 139] on icon "button" at bounding box center [117, 139] width 4 height 4
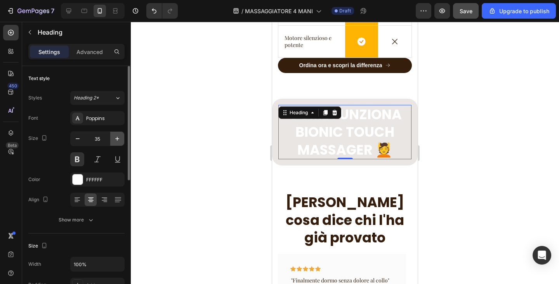
click at [116, 139] on icon "button" at bounding box center [117, 139] width 4 height 4
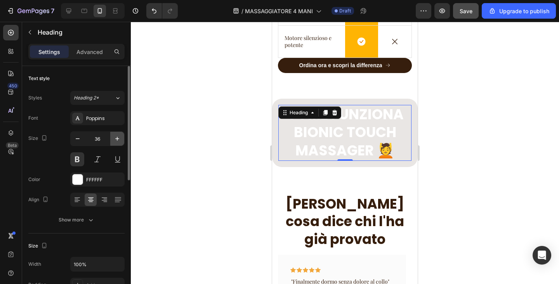
click at [116, 139] on icon "button" at bounding box center [117, 139] width 4 height 4
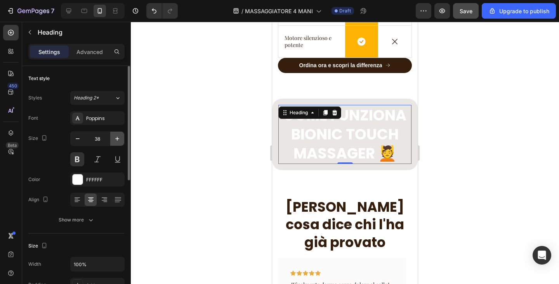
click at [116, 139] on icon "button" at bounding box center [117, 139] width 4 height 4
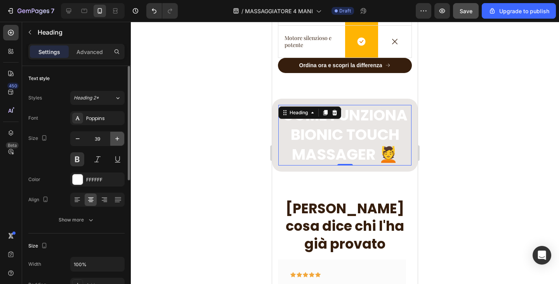
click at [116, 139] on icon "button" at bounding box center [117, 139] width 4 height 4
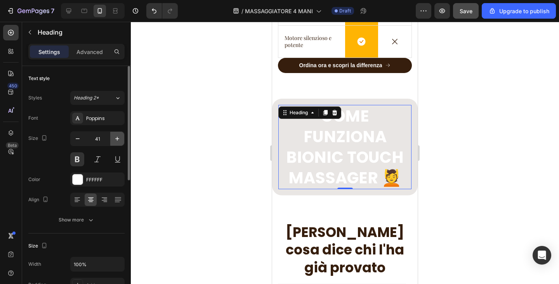
click at [116, 139] on icon "button" at bounding box center [117, 139] width 4 height 4
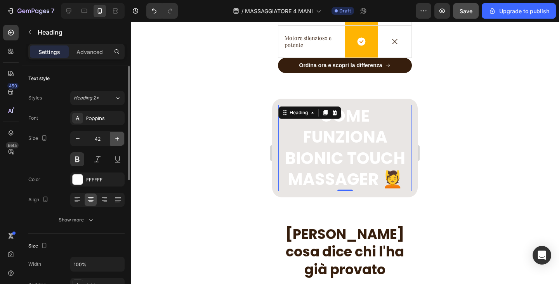
click at [116, 139] on icon "button" at bounding box center [117, 139] width 4 height 4
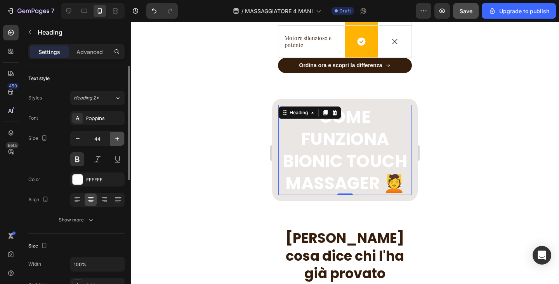
type input "45"
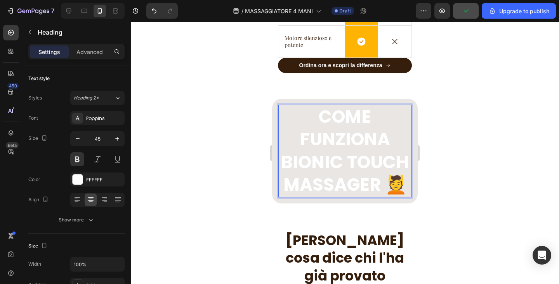
click at [391, 197] on p "COME FUNZIONA BIONIC TOUCH MASSAGER 💆" at bounding box center [345, 151] width 132 height 91
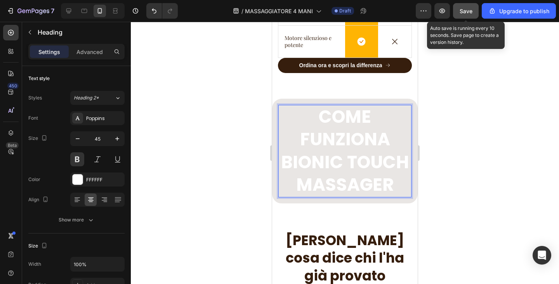
click at [459, 12] on button "Save" at bounding box center [466, 11] width 26 height 16
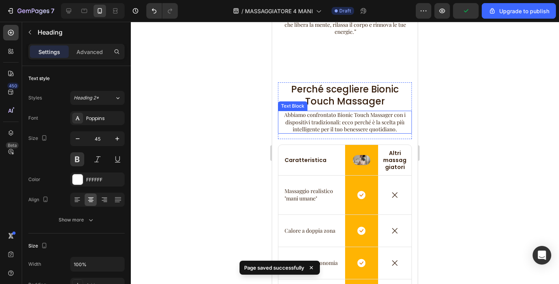
scroll to position [1321, 0]
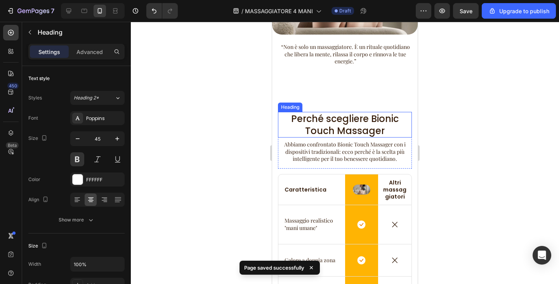
click at [377, 125] on h2 "Perché scegliere Bionic Touch Massager" at bounding box center [345, 125] width 134 height 26
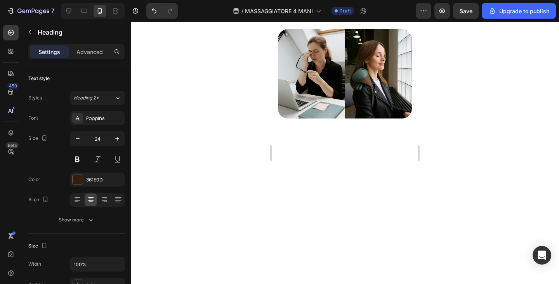
scroll to position [0, 0]
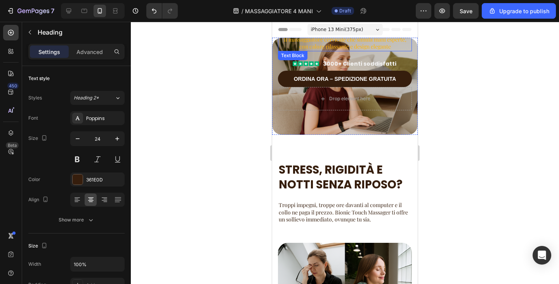
click at [331, 44] on p "Il massaggiatore cervicale che simula mani esperte, con calore rilassante e des…" at bounding box center [345, 43] width 132 height 14
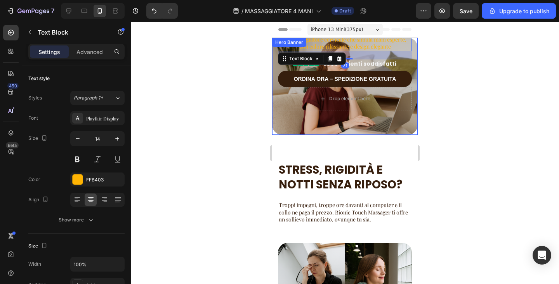
click at [370, 128] on div "Dimentica la tensione e Risveglia il tuo benessere con bionic touch massager He…" at bounding box center [345, 15] width 146 height 239
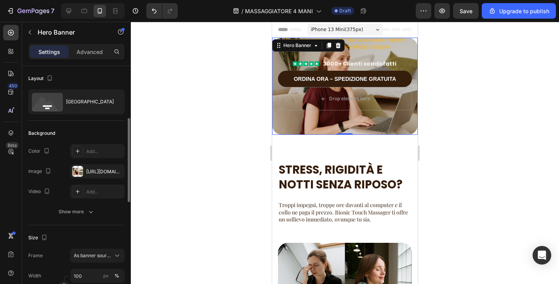
scroll to position [39, 0]
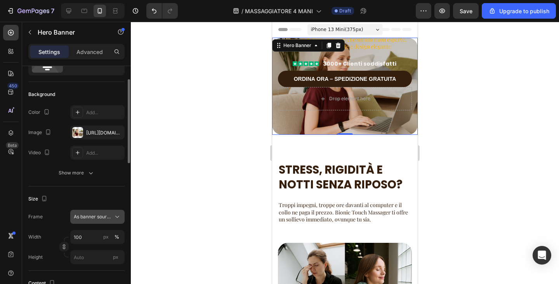
click at [96, 214] on span "As banner source" at bounding box center [93, 216] width 38 height 7
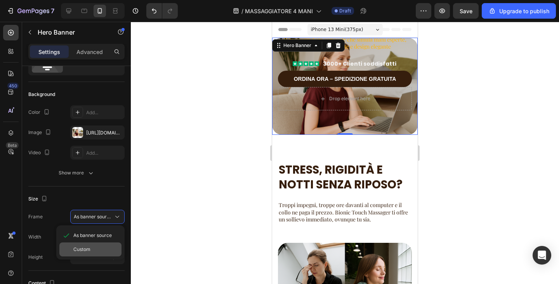
click at [96, 250] on div "Custom" at bounding box center [95, 249] width 45 height 7
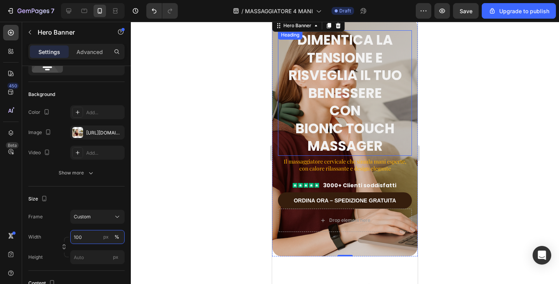
scroll to position [0, 0]
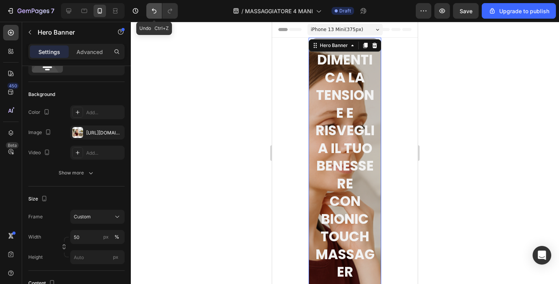
click at [152, 10] on icon "Undo/Redo" at bounding box center [154, 11] width 8 height 8
type input "100"
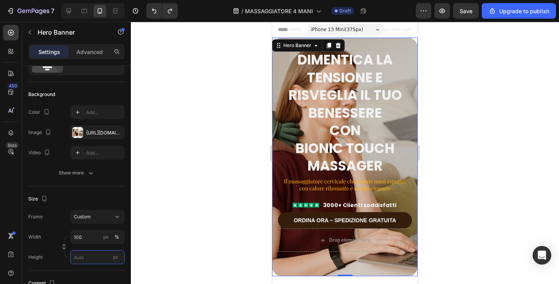
click at [78, 262] on input "px" at bounding box center [97, 257] width 54 height 14
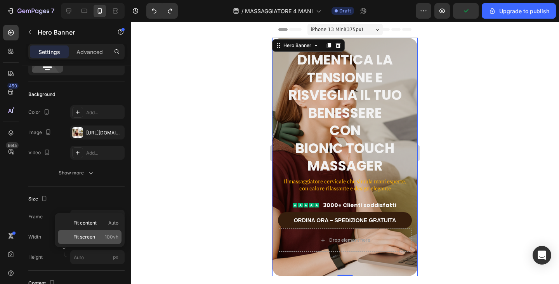
click at [83, 240] on span "Fit screen" at bounding box center [84, 236] width 22 height 7
type input "100 vh"
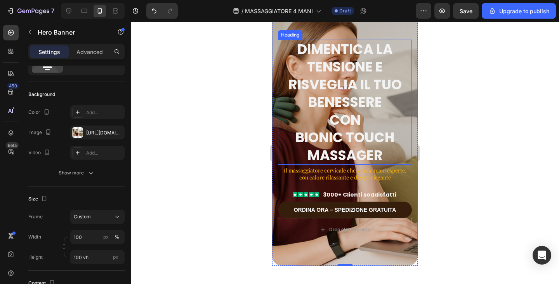
scroll to position [39, 0]
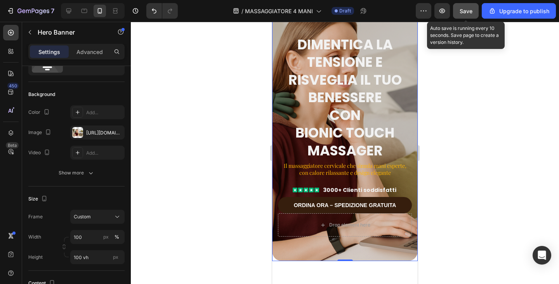
click at [461, 3] on button "Save" at bounding box center [466, 11] width 26 height 16
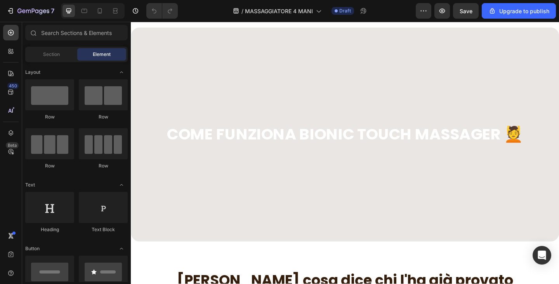
scroll to position [1593, 0]
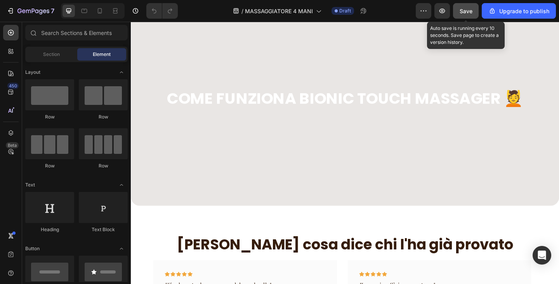
click at [462, 14] on div "Save" at bounding box center [466, 11] width 13 height 8
